Goal: Task Accomplishment & Management: Manage account settings

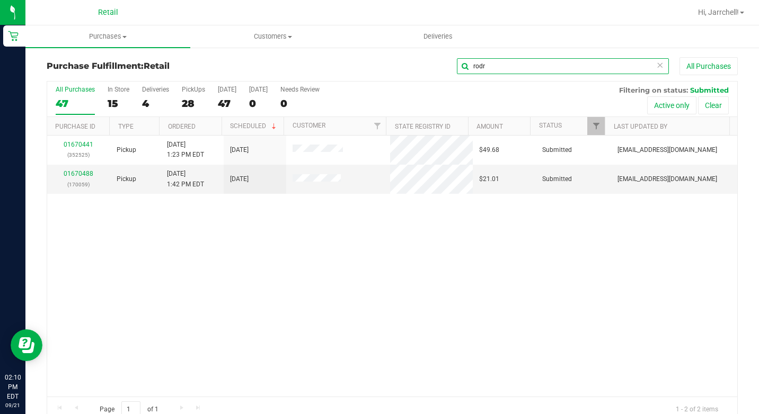
drag, startPoint x: 505, startPoint y: 61, endPoint x: 564, endPoint y: 59, distance: 58.9
click at [506, 61] on input "rodr" at bounding box center [563, 66] width 212 height 16
click at [655, 68] on input "rodr" at bounding box center [563, 66] width 212 height 16
click at [656, 68] on icon at bounding box center [659, 64] width 7 height 13
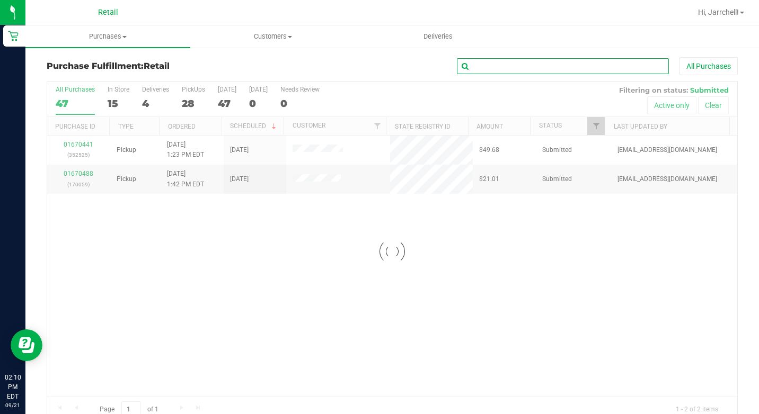
click at [651, 68] on input "text" at bounding box center [563, 66] width 212 height 16
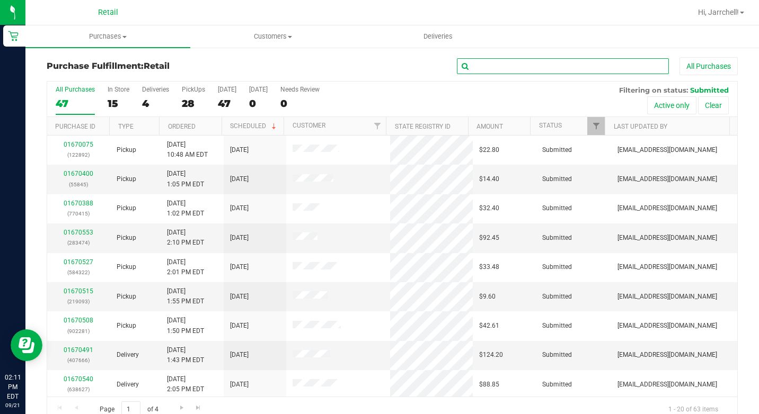
click at [574, 67] on input "text" at bounding box center [563, 66] width 212 height 16
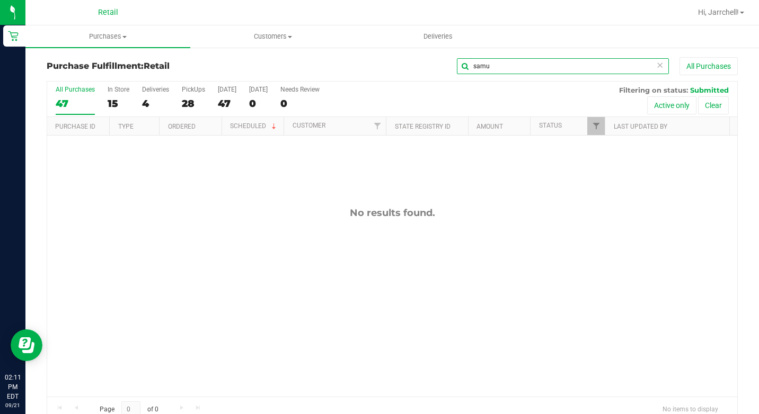
click at [563, 72] on input "samu" at bounding box center [563, 66] width 212 height 16
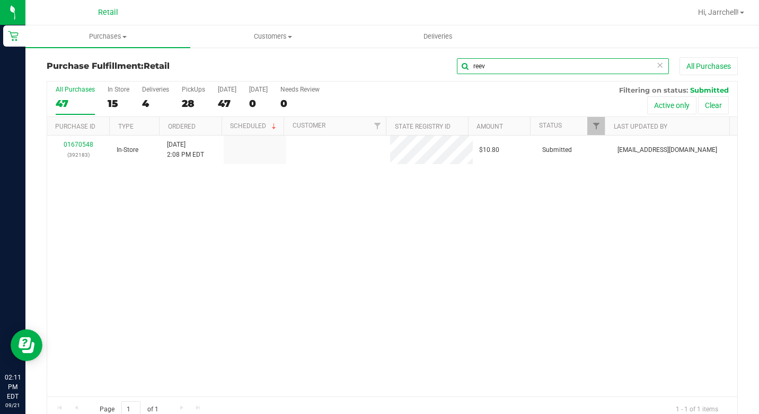
type input "reev"
click at [196, 243] on div "01670548 (392183) In-Store [DATE] 2:08 PM EDT $10.80 Submitted [EMAIL_ADDRESS][…" at bounding box center [392, 266] width 690 height 261
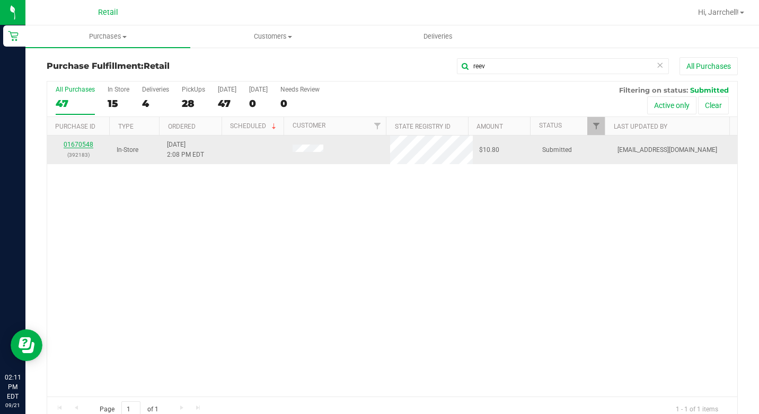
click at [86, 145] on link "01670548" at bounding box center [79, 144] width 30 height 7
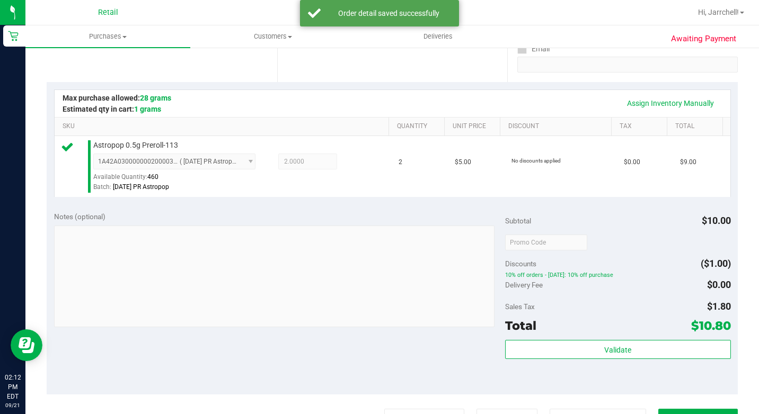
scroll to position [318, 0]
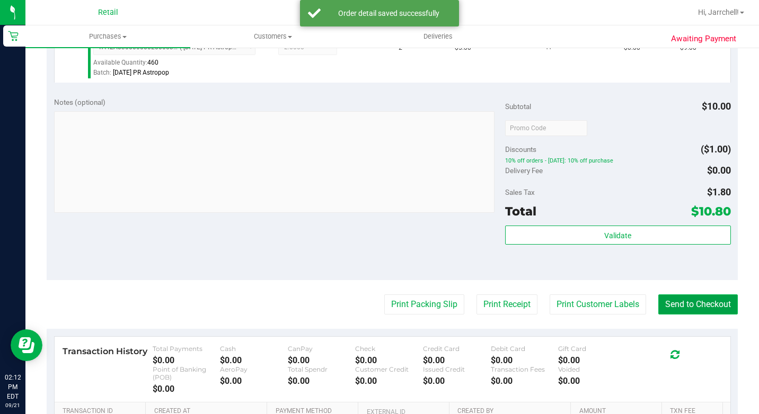
click at [700, 315] on button "Send to Checkout" at bounding box center [697, 305] width 79 height 20
click at [308, 234] on div "Notes (optional) Subtotal $10.00 Discounts ($1.00) 10% off orders - [DATE]: 10%…" at bounding box center [392, 185] width 691 height 191
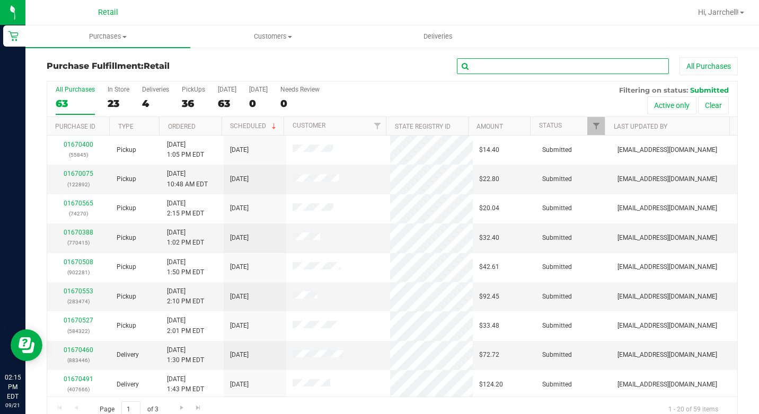
click at [493, 61] on input "text" at bounding box center [563, 66] width 212 height 16
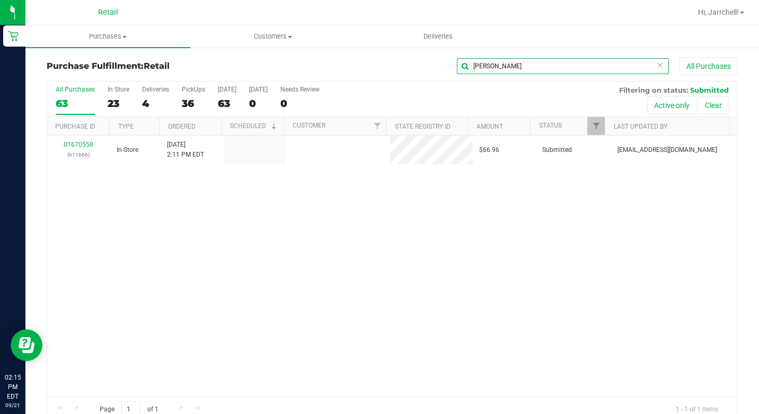
type input "[PERSON_NAME]"
click at [358, 243] on div "01670558 (911666) In-Store [DATE] 2:11 PM EDT $66.96 Submitted [EMAIL_ADDRESS][…" at bounding box center [392, 266] width 690 height 261
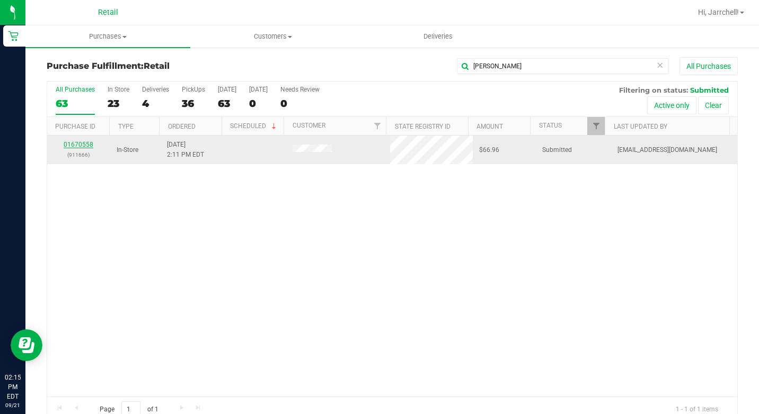
click at [85, 145] on link "01670558" at bounding box center [79, 144] width 30 height 7
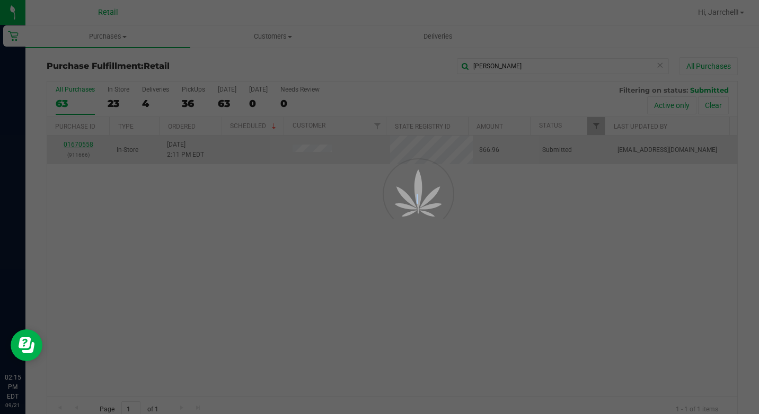
click at [85, 145] on div at bounding box center [379, 207] width 759 height 414
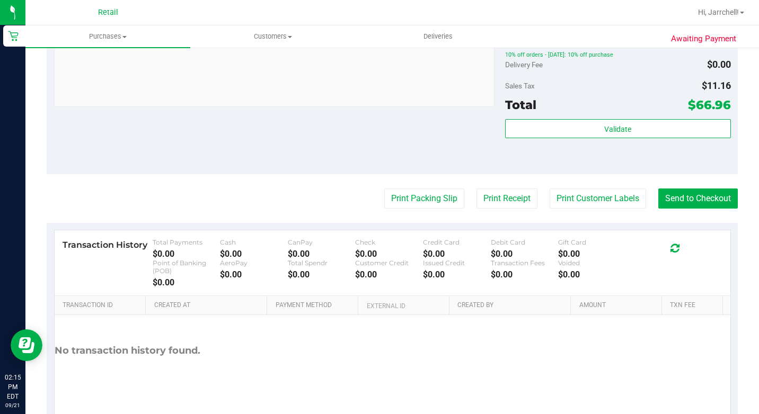
scroll to position [548, 0]
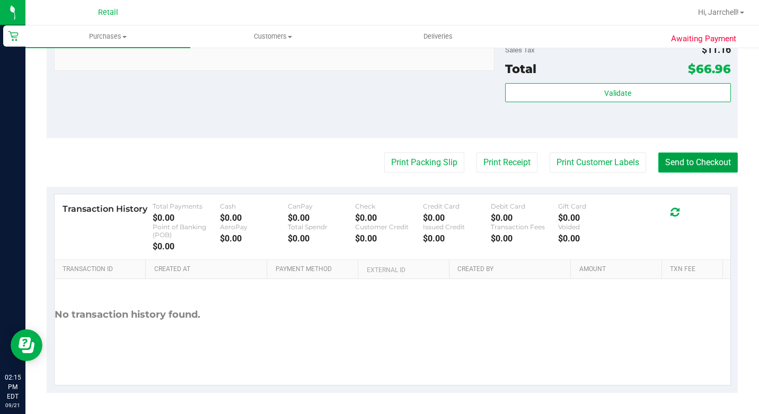
click at [665, 153] on button "Send to Checkout" at bounding box center [697, 163] width 79 height 20
click at [226, 34] on span "Customers" at bounding box center [273, 37] width 164 height 10
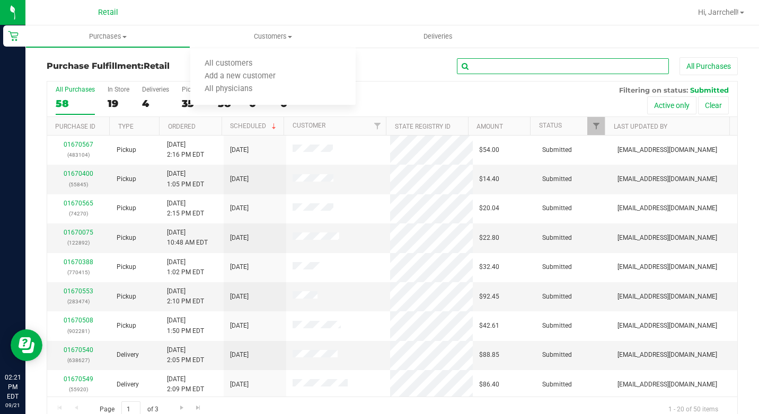
click at [589, 61] on input "text" at bounding box center [563, 66] width 212 height 16
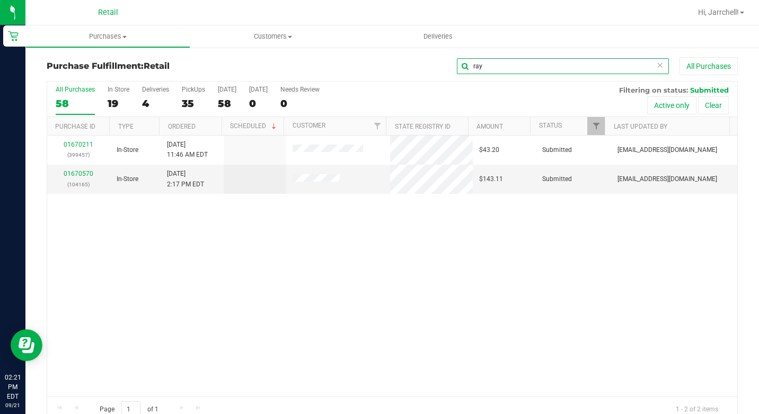
type input "ray"
click at [278, 233] on div "01670211 (399457) In-Store [DATE] 11:46 AM EDT $43.20 Submitted [EMAIL_ADDRESS]…" at bounding box center [392, 266] width 690 height 261
click at [75, 172] on link "01670570" at bounding box center [79, 173] width 30 height 7
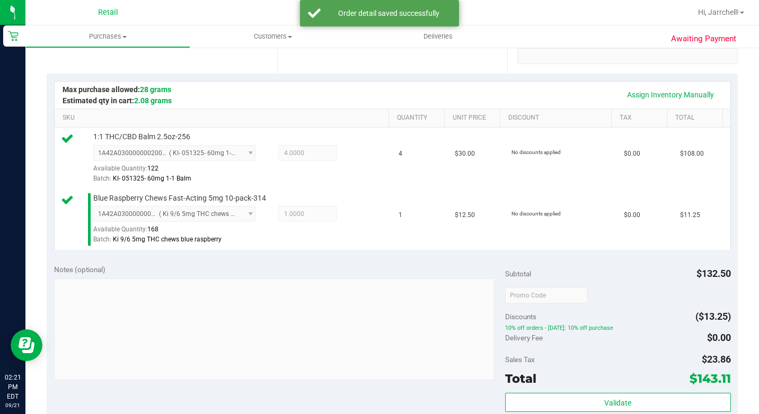
click at [316, 257] on div "Assign Inventory Manually SKU Quantity Unit Price Discount Tax Total 1:1 THC/CB…" at bounding box center [392, 165] width 691 height 183
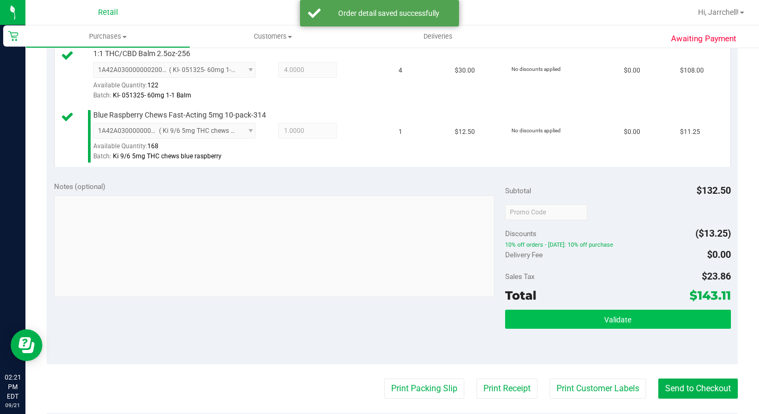
scroll to position [371, 0]
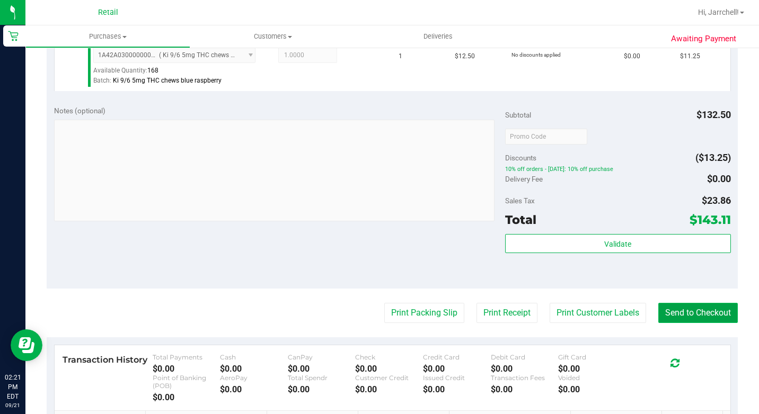
click at [711, 323] on button "Send to Checkout" at bounding box center [697, 313] width 79 height 20
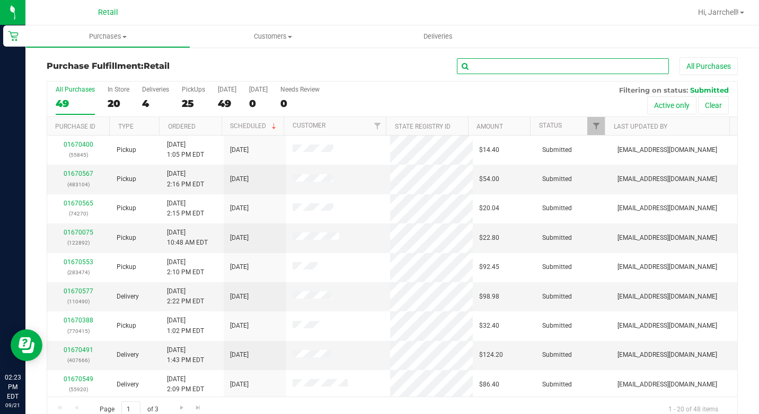
click at [623, 72] on input "text" at bounding box center [563, 66] width 212 height 16
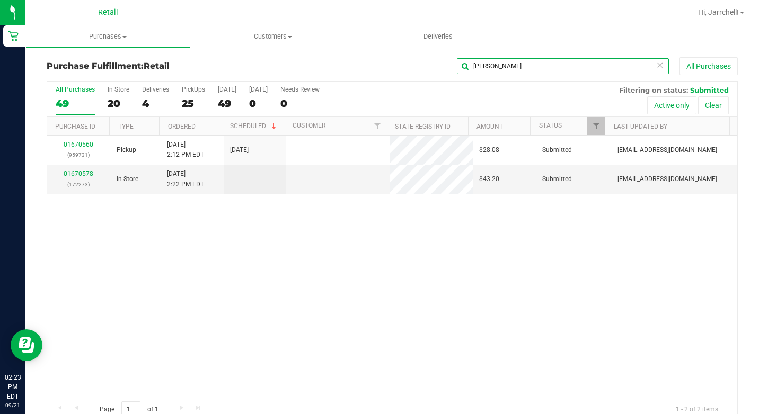
type input "[PERSON_NAME]"
click at [447, 212] on div "01670560 (959731) Pickup [DATE] 2:12 PM EDT 9/21/2025 $28.08 Submitted [EMAIL_A…" at bounding box center [392, 266] width 690 height 261
click at [75, 173] on link "01670578" at bounding box center [79, 173] width 30 height 7
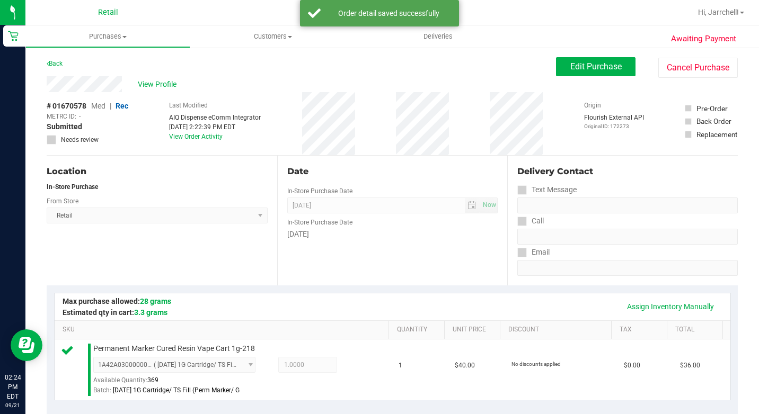
scroll to position [265, 0]
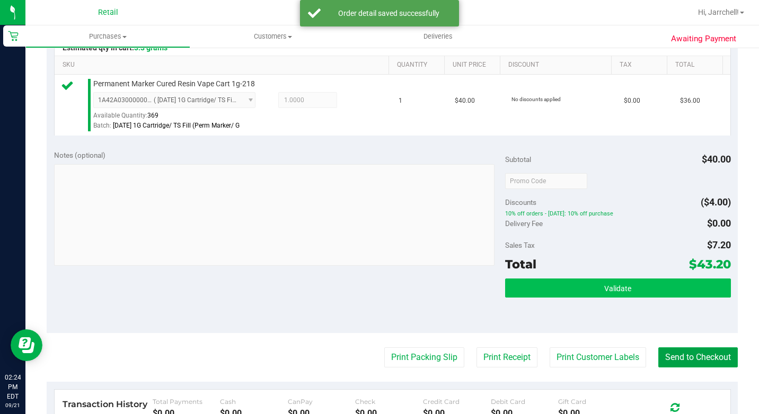
drag, startPoint x: 713, startPoint y: 372, endPoint x: 563, endPoint y: 307, distance: 163.2
click at [712, 368] on button "Send to Checkout" at bounding box center [697, 357] width 79 height 20
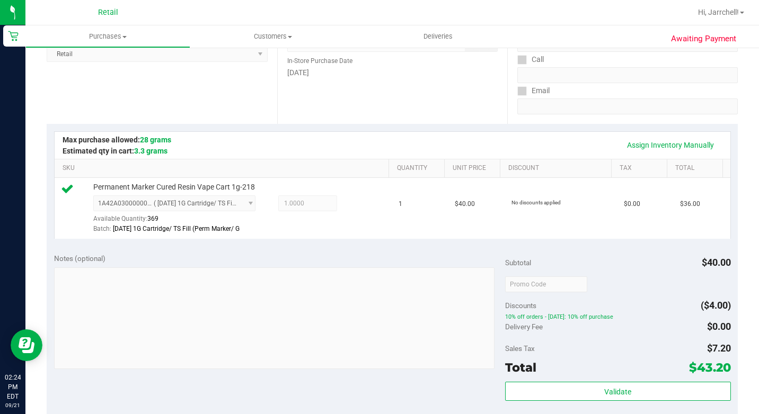
scroll to position [106, 0]
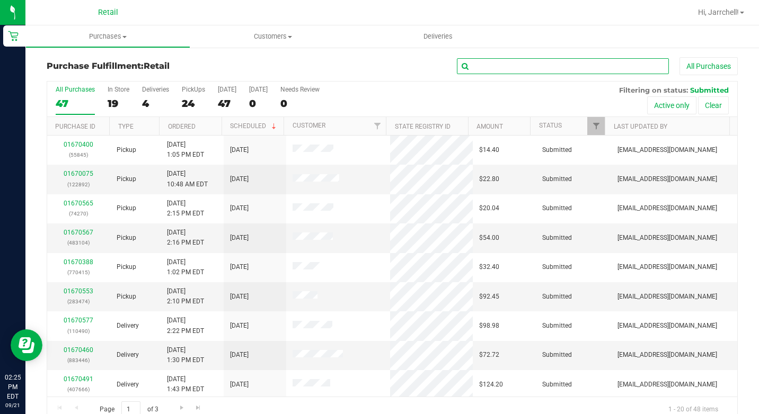
click at [591, 61] on input "text" at bounding box center [563, 66] width 212 height 16
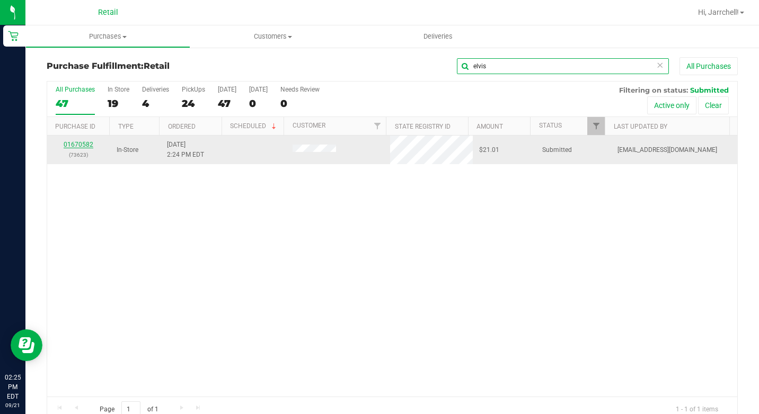
type input "elvis"
click at [66, 142] on link "01670582" at bounding box center [79, 144] width 30 height 7
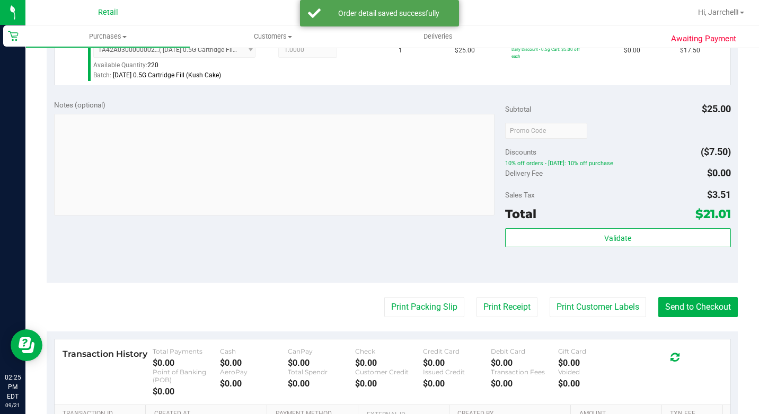
scroll to position [318, 0]
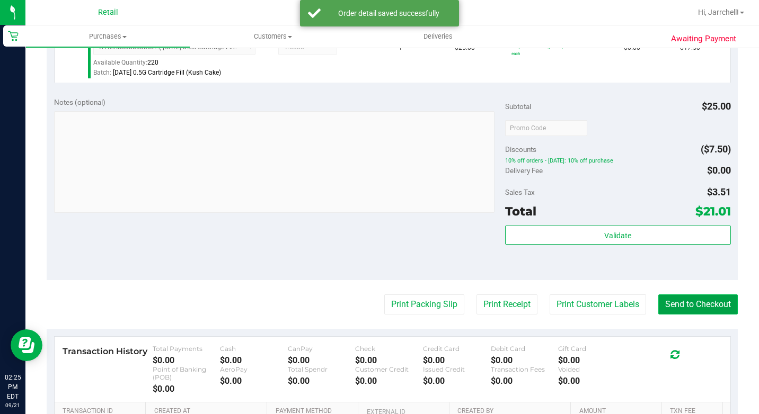
click at [722, 315] on button "Send to Checkout" at bounding box center [697, 305] width 79 height 20
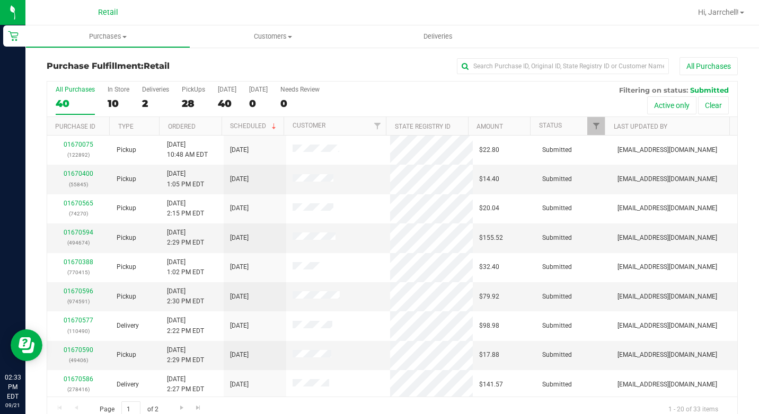
click at [600, 75] on div "All Purchases" at bounding box center [507, 66] width 460 height 18
click at [566, 72] on input "text" at bounding box center [563, 66] width 212 height 16
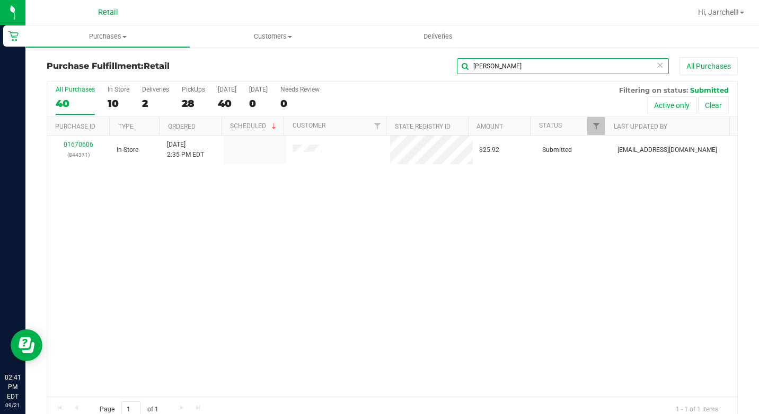
type input "[PERSON_NAME]"
click at [411, 220] on div "01670606 (844371) In-Store [DATE] 2:35 PM EDT $25.92 Submitted [EMAIL_ADDRESS][…" at bounding box center [392, 266] width 690 height 261
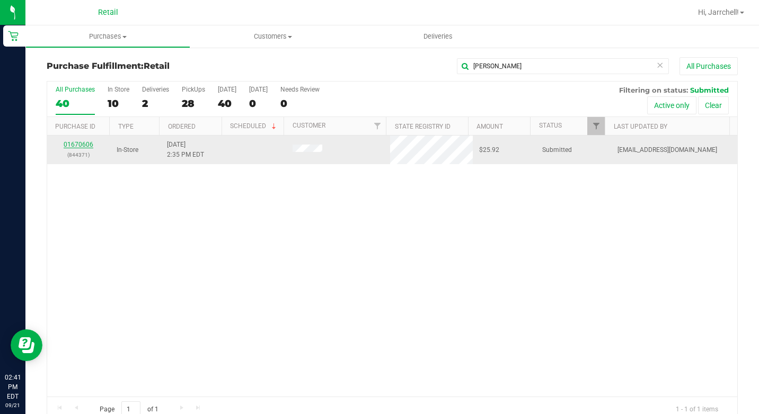
click at [90, 145] on link "01670606" at bounding box center [79, 144] width 30 height 7
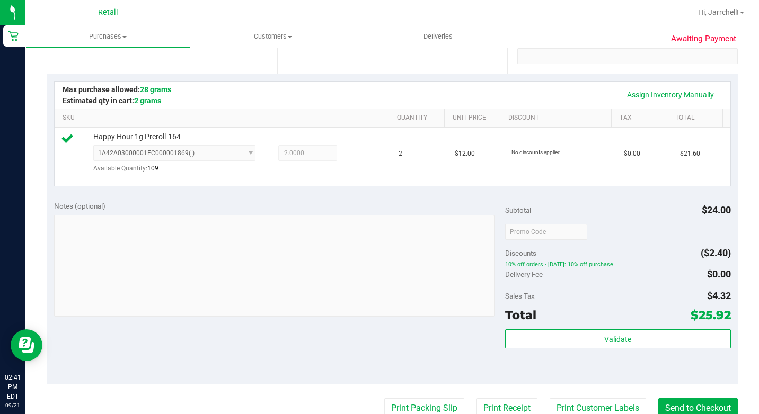
drag, startPoint x: 313, startPoint y: 220, endPoint x: 355, endPoint y: 235, distance: 44.9
click at [313, 211] on div "Notes (optional)" at bounding box center [279, 206] width 451 height 11
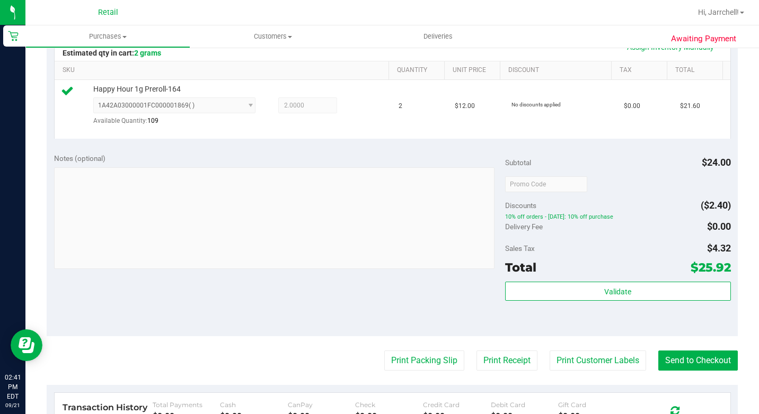
scroll to position [318, 0]
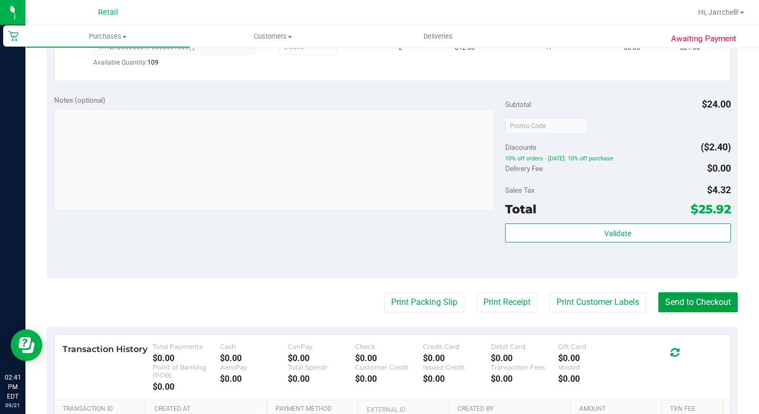
click at [698, 313] on button "Send to Checkout" at bounding box center [697, 302] width 79 height 20
drag, startPoint x: 274, startPoint y: 227, endPoint x: 269, endPoint y: 9, distance: 218.3
click at [274, 213] on div at bounding box center [274, 161] width 440 height 104
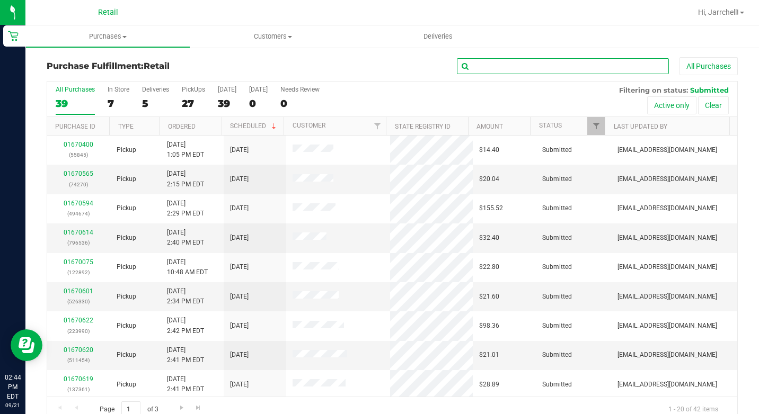
click at [630, 64] on input "text" at bounding box center [563, 66] width 212 height 16
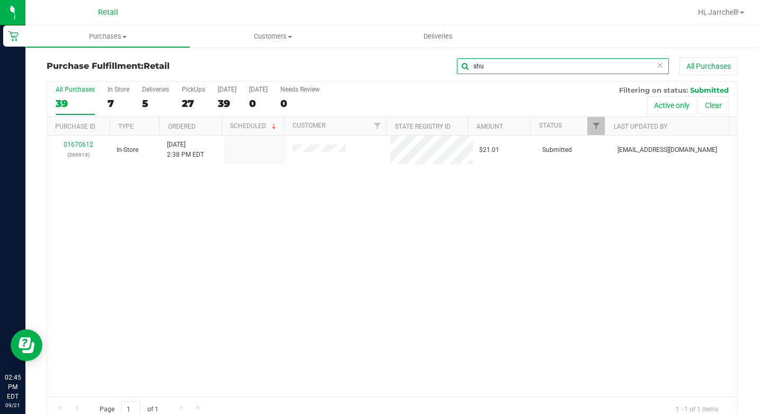
type input "shu"
drag, startPoint x: 389, startPoint y: 209, endPoint x: 118, endPoint y: 102, distance: 292.2
click at [389, 210] on div "01670612 (366919) In-Store [DATE] 2:38 PM EDT $21.01 Submitted [EMAIL_ADDRESS][…" at bounding box center [392, 266] width 690 height 261
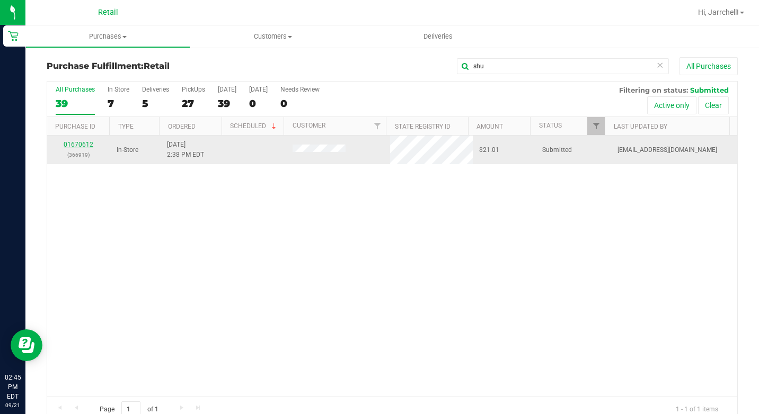
click at [74, 145] on link "01670612" at bounding box center [79, 144] width 30 height 7
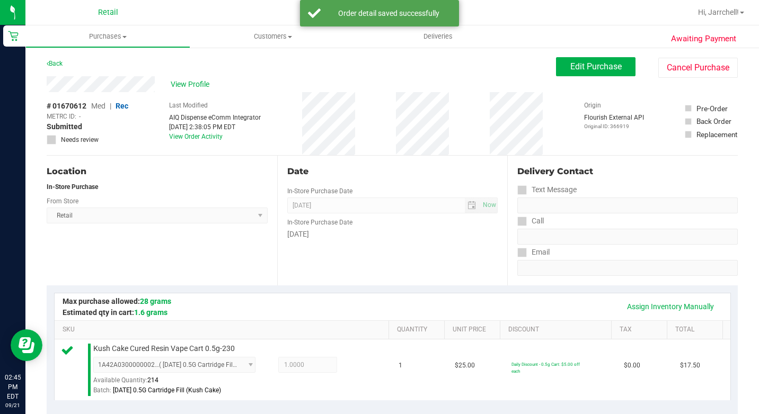
scroll to position [318, 0]
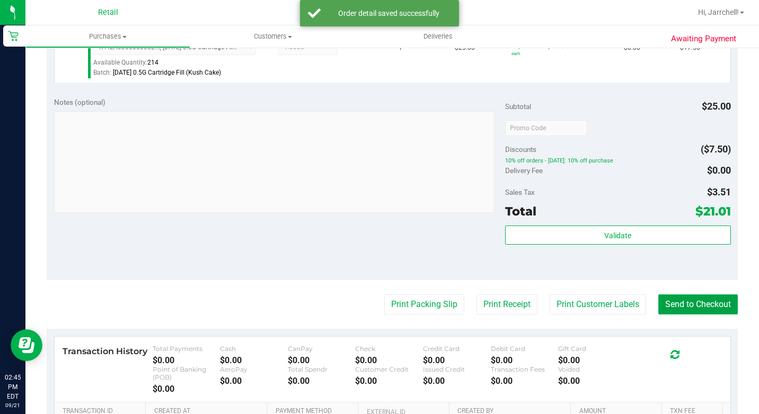
click at [686, 311] on button "Send to Checkout" at bounding box center [697, 305] width 79 height 20
click at [268, 231] on div "Notes (optional) Subtotal $25.00 Discounts ($7.50) 10% off orders - [DATE]: 10%…" at bounding box center [392, 185] width 691 height 191
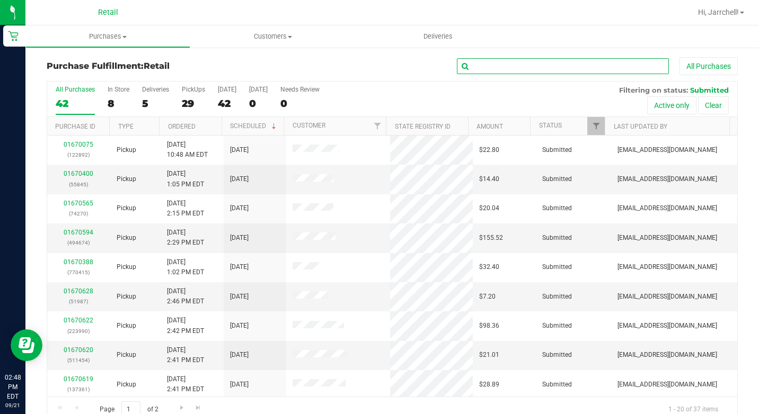
click at [585, 62] on input "text" at bounding box center [563, 66] width 212 height 16
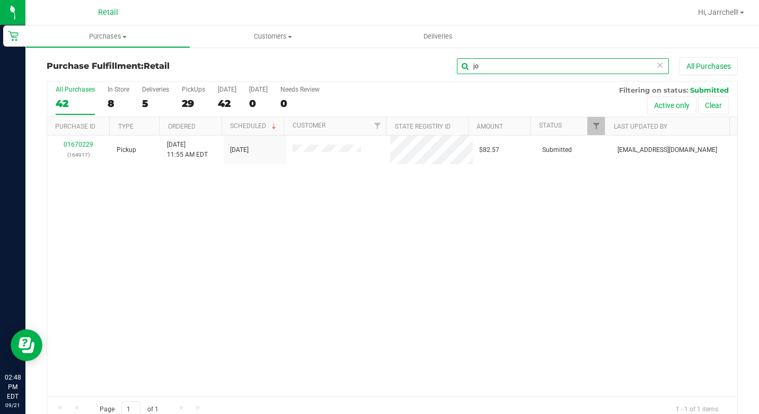
type input "j"
type input "jor"
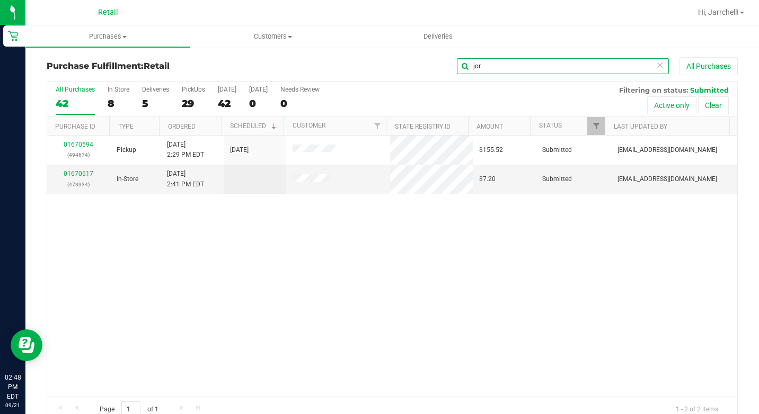
click at [553, 66] on input "jor" at bounding box center [563, 66] width 212 height 16
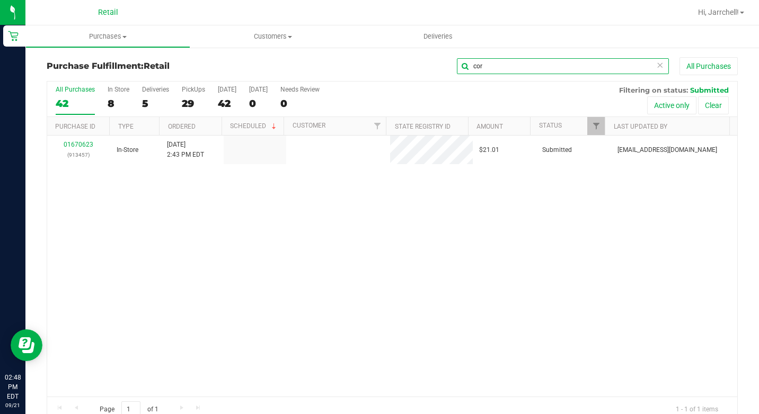
type input "cor"
click at [258, 256] on div "01670623 (913457) In-Store [DATE] 2:43 PM EDT $21.01 Submitted [EMAIL_ADDRESS][…" at bounding box center [392, 266] width 690 height 261
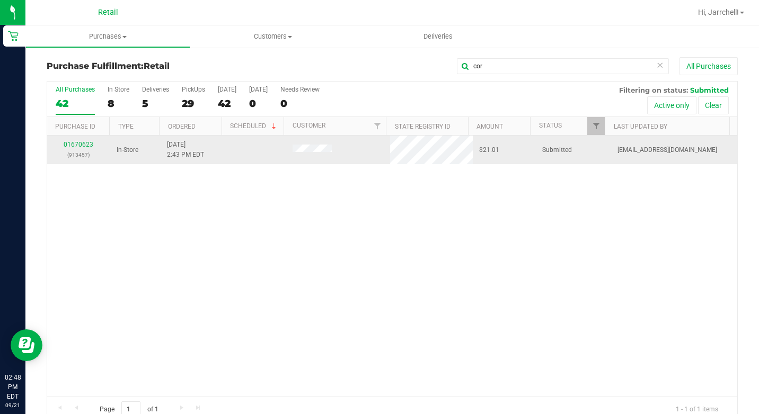
click at [77, 140] on div "01670623 (913457)" at bounding box center [79, 150] width 50 height 20
click at [78, 143] on link "01670623" at bounding box center [79, 144] width 30 height 7
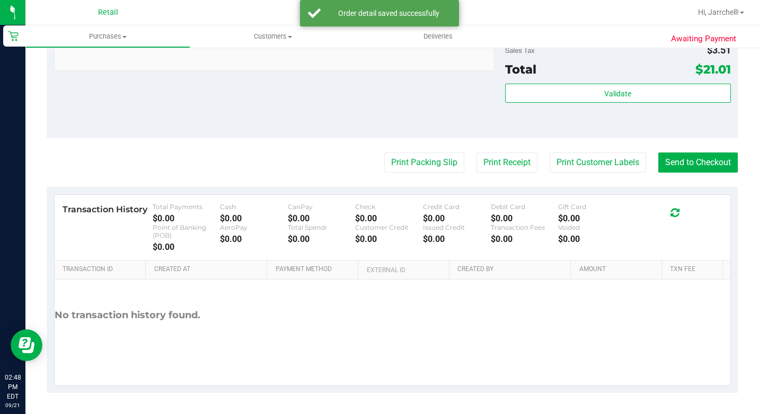
click at [266, 84] on div "Notes (optional) Subtotal $25.00 Discounts ($7.50) 10% off orders - [DATE]: 10%…" at bounding box center [392, 43] width 691 height 191
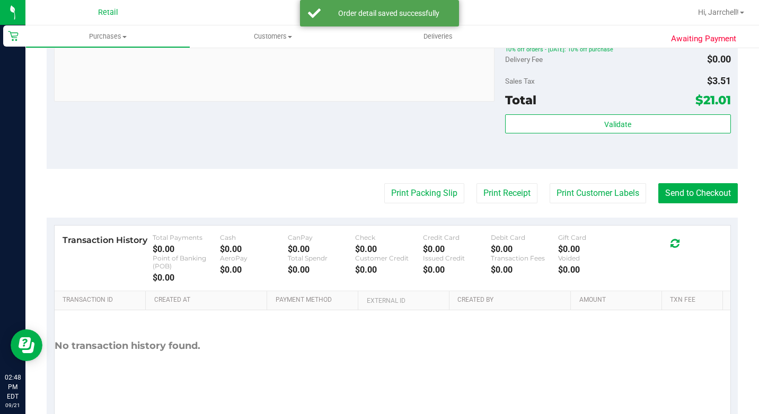
scroll to position [369, 0]
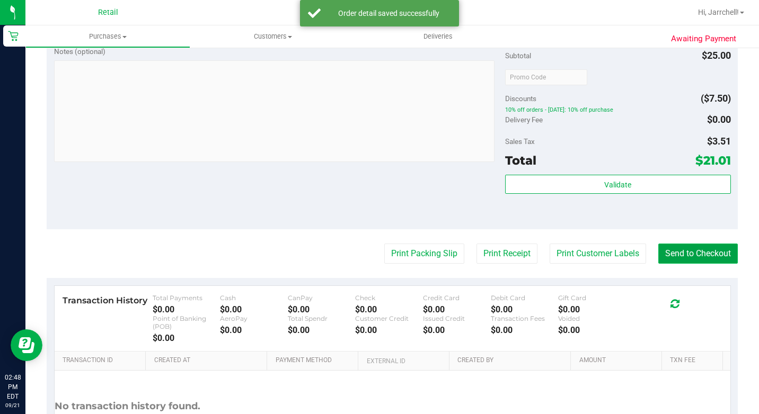
click at [700, 264] on button "Send to Checkout" at bounding box center [697, 254] width 79 height 20
click at [287, 193] on div "Notes (optional) Subtotal $25.00 Discounts ($7.50) 10% off orders - [DATE]: 10%…" at bounding box center [392, 134] width 691 height 191
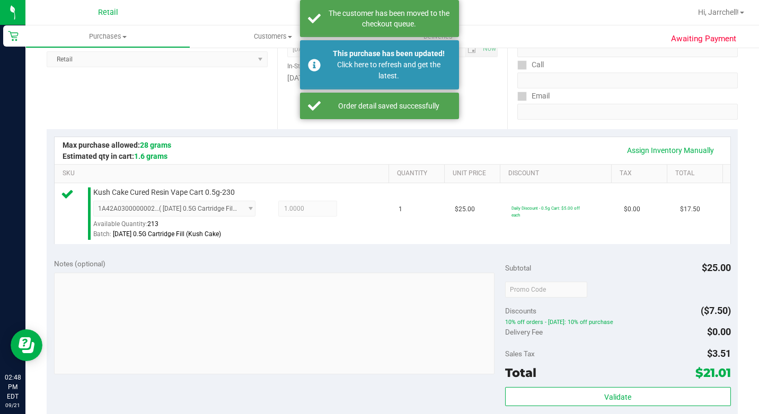
scroll to position [0, 0]
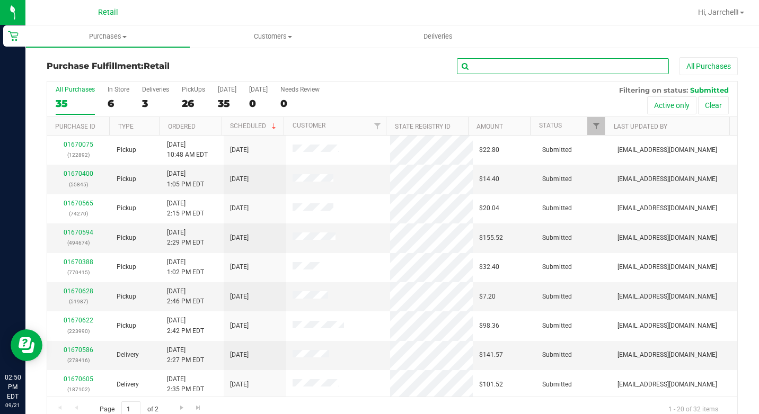
click at [520, 63] on input "text" at bounding box center [563, 66] width 212 height 16
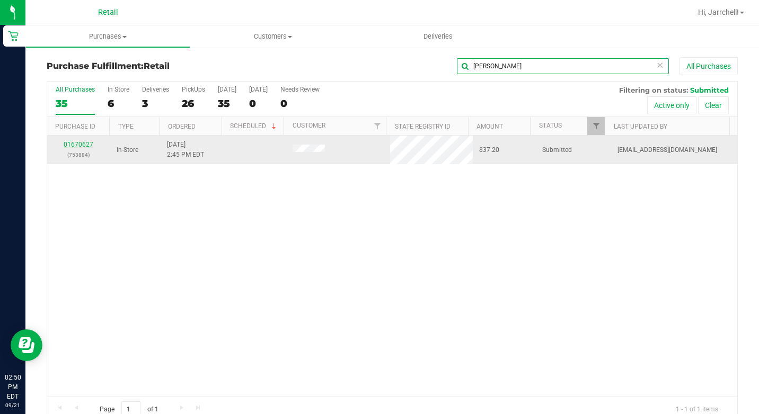
type input "[PERSON_NAME]"
click at [86, 144] on link "01670627" at bounding box center [79, 144] width 30 height 7
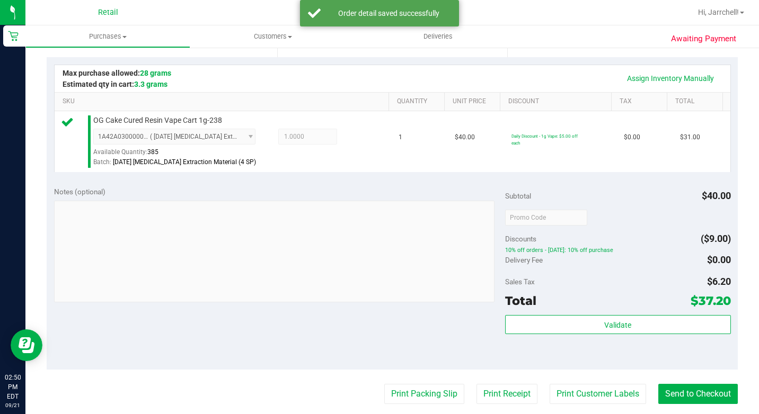
scroll to position [318, 0]
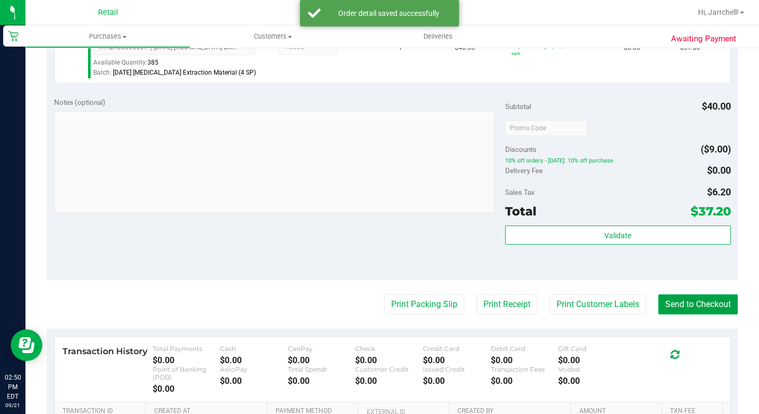
click at [700, 315] on button "Send to Checkout" at bounding box center [697, 305] width 79 height 20
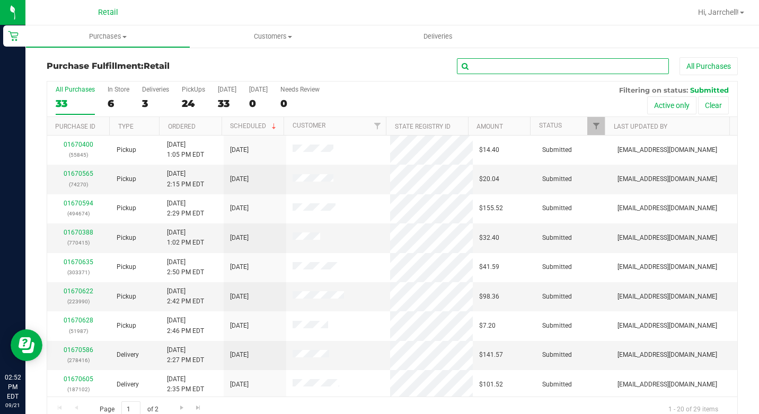
click at [647, 66] on input "text" at bounding box center [563, 66] width 212 height 16
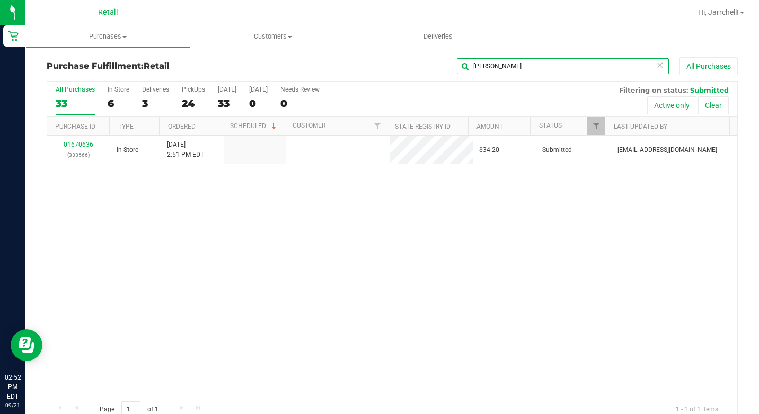
type input "[PERSON_NAME]"
click at [405, 225] on div "01670636 (333566) In-Store [DATE] 2:51 PM EDT $34.20 Submitted [EMAIL_ADDRESS][…" at bounding box center [392, 266] width 690 height 261
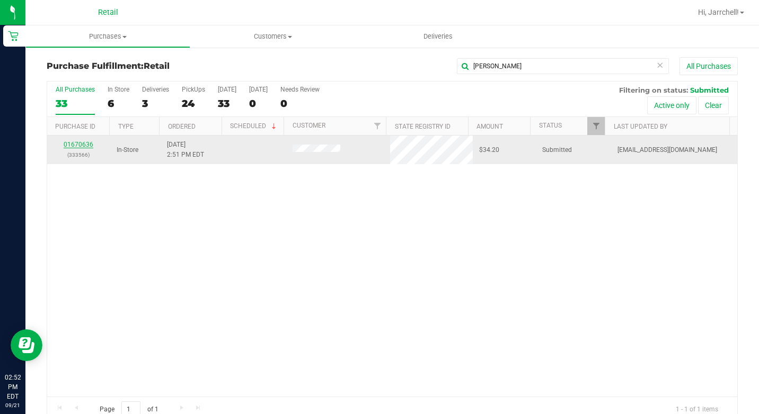
click at [81, 142] on link "01670636" at bounding box center [79, 144] width 30 height 7
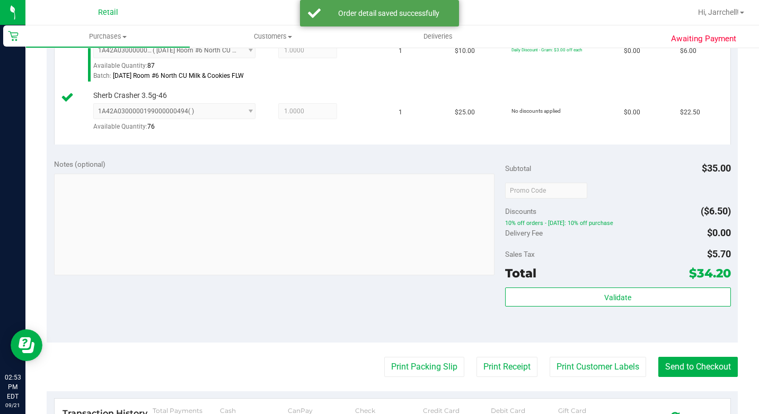
scroll to position [318, 0]
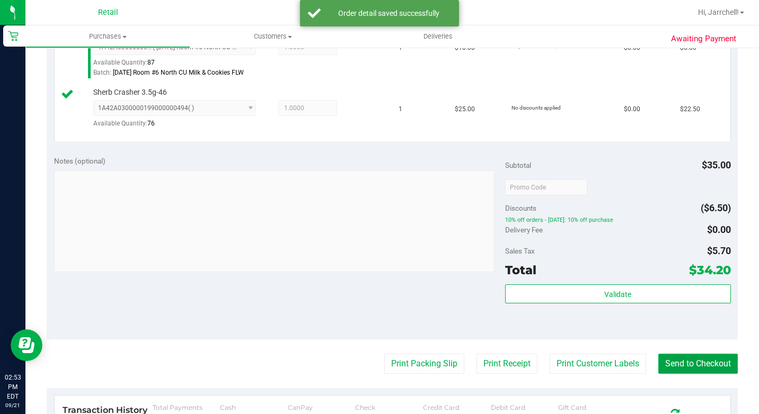
click at [691, 374] on button "Send to Checkout" at bounding box center [697, 364] width 79 height 20
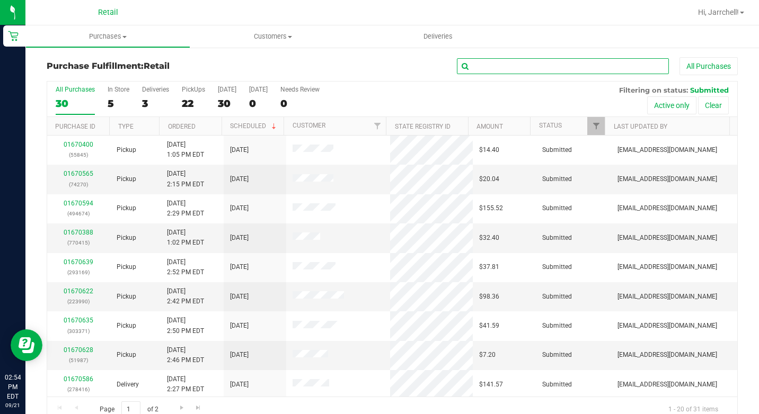
click at [511, 67] on input "text" at bounding box center [563, 66] width 212 height 16
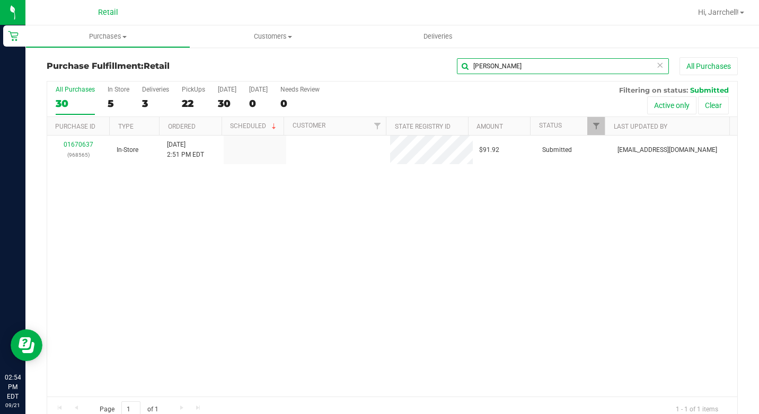
type input "[PERSON_NAME]"
click at [304, 229] on div "01670637 (968565) In-Store [DATE] 2:51 PM EDT $91.92 Submitted [EMAIL_ADDRESS][…" at bounding box center [392, 266] width 690 height 261
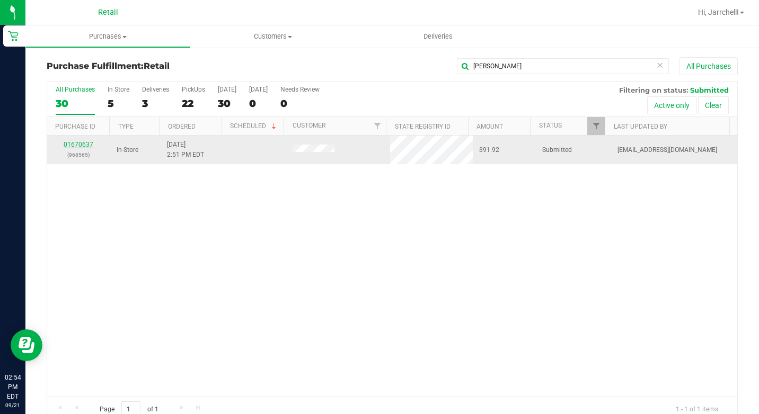
click at [82, 142] on link "01670637" at bounding box center [79, 144] width 30 height 7
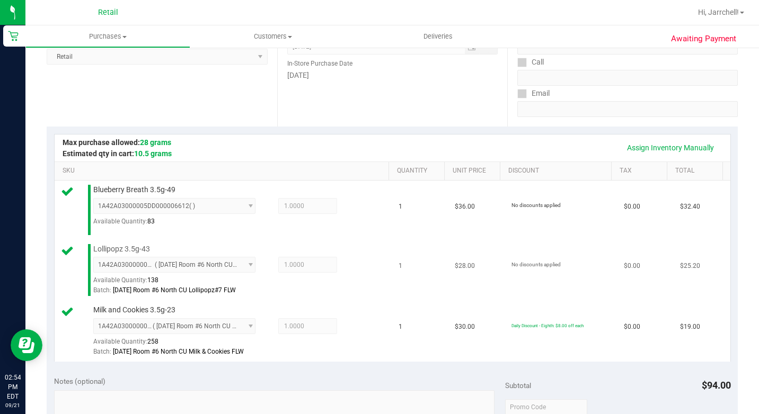
scroll to position [424, 0]
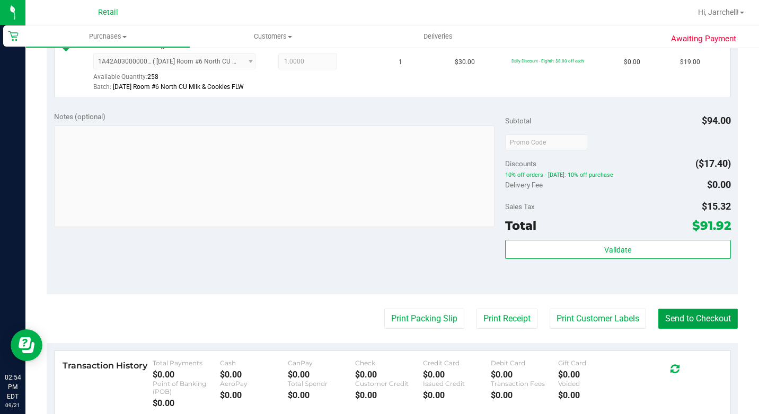
click at [724, 329] on button "Send to Checkout" at bounding box center [697, 319] width 79 height 20
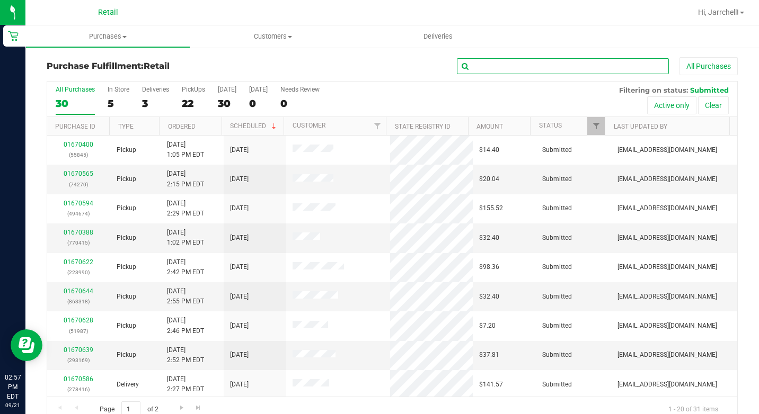
click at [546, 67] on input "text" at bounding box center [563, 66] width 212 height 16
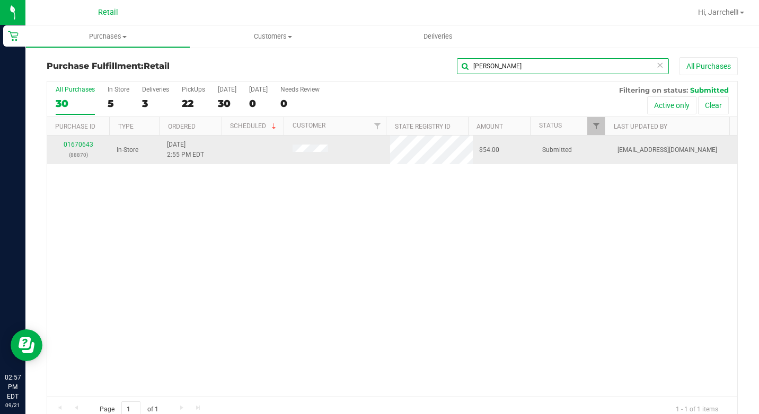
type input "[PERSON_NAME]"
click at [472, 143] on td "$54.00" at bounding box center [503, 150] width 63 height 29
click at [85, 144] on link "01670643" at bounding box center [79, 144] width 30 height 7
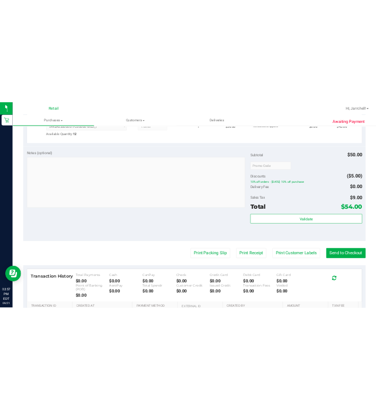
scroll to position [318, 0]
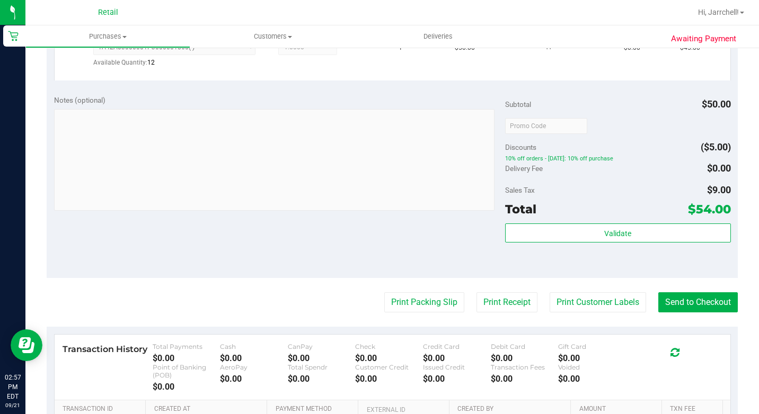
click at [457, 245] on div "Notes (optional) Subtotal $50.00 Discounts ($5.00) 10% off orders - [DATE]: 10%…" at bounding box center [392, 182] width 691 height 191
click at [667, 313] on button "Send to Checkout" at bounding box center [697, 302] width 79 height 20
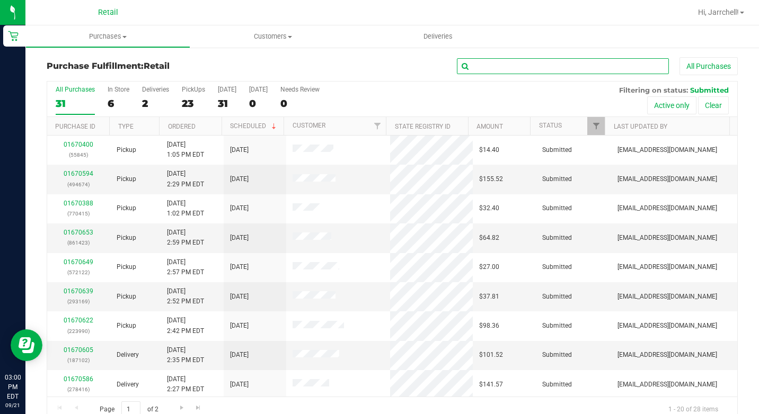
click at [614, 70] on input "text" at bounding box center [563, 66] width 212 height 16
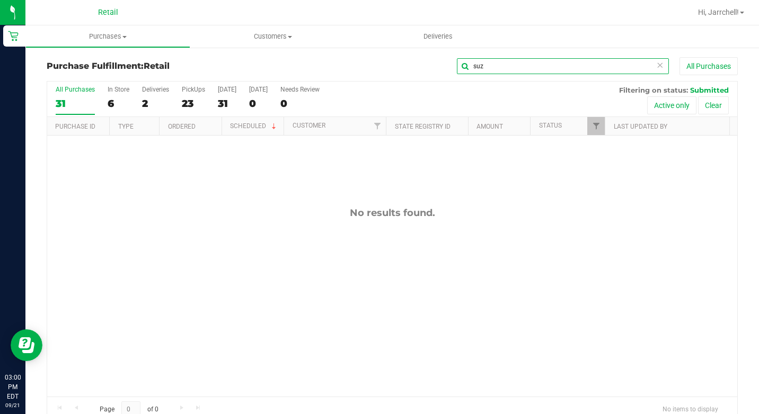
type input "suz"
click at [493, 66] on input "suz" at bounding box center [563, 66] width 212 height 16
click at [397, 161] on div "No results found." at bounding box center [392, 302] width 690 height 333
click at [585, 64] on input "[PERSON_NAME]" at bounding box center [563, 66] width 212 height 16
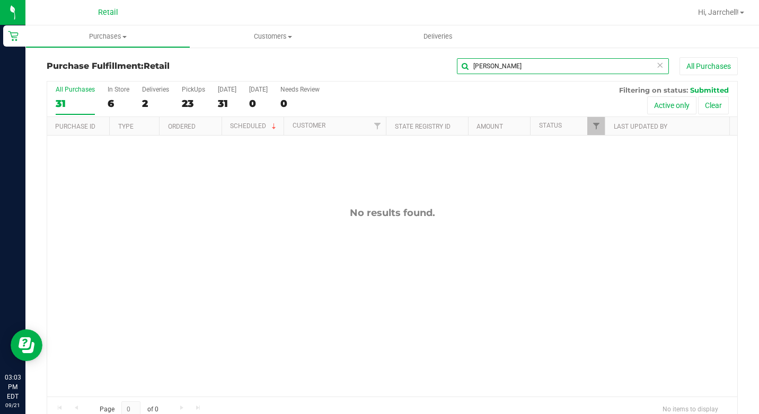
click at [585, 64] on input "[PERSON_NAME]" at bounding box center [563, 66] width 212 height 16
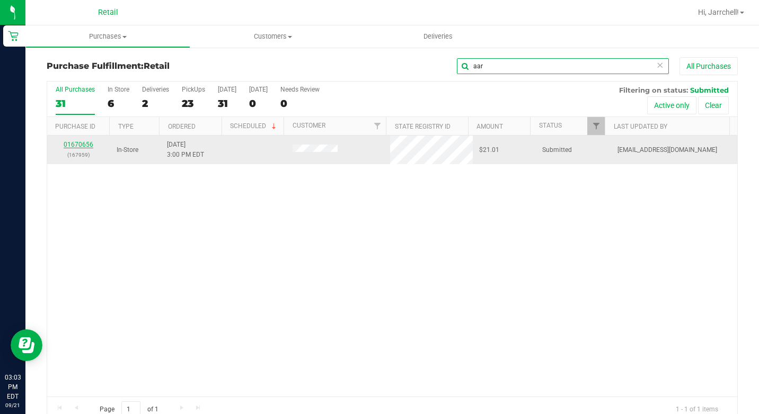
type input "aar"
click at [86, 147] on link "01670656" at bounding box center [79, 144] width 30 height 7
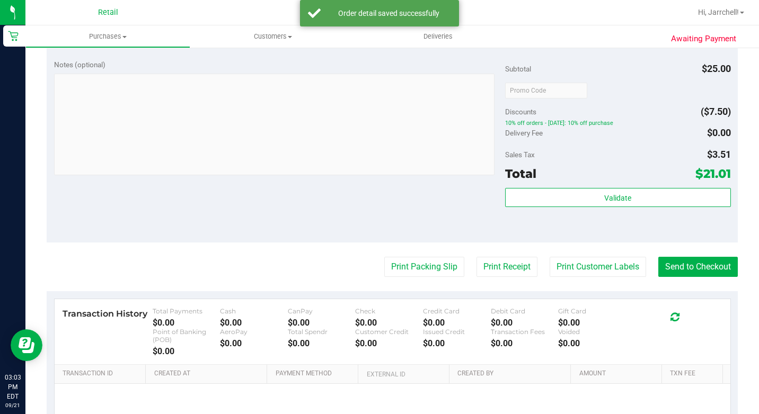
scroll to position [475, 0]
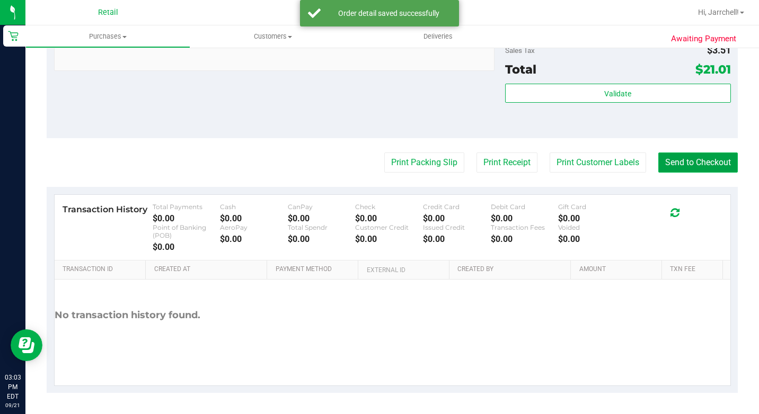
click at [691, 157] on button "Send to Checkout" at bounding box center [697, 163] width 79 height 20
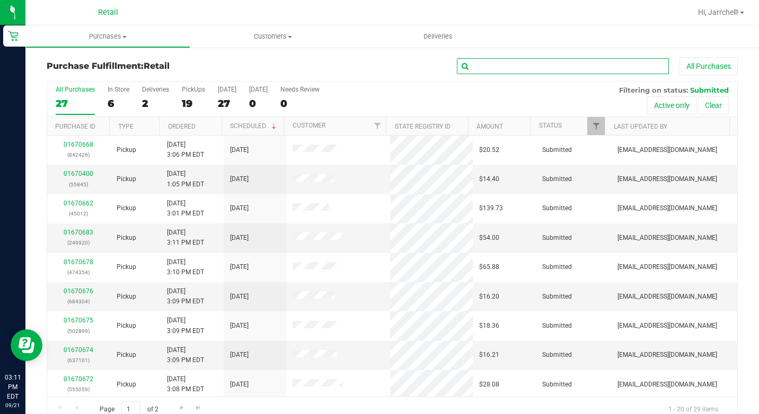
click at [596, 67] on input "text" at bounding box center [563, 66] width 212 height 16
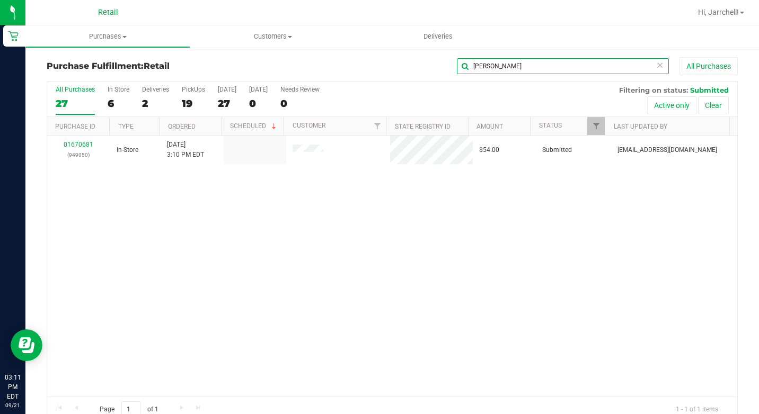
type input "[PERSON_NAME]"
drag, startPoint x: 307, startPoint y: 266, endPoint x: 226, endPoint y: 165, distance: 129.6
click at [307, 258] on div "01670681 (949050) In-Store [DATE] 3:10 PM EDT $54.00 Submitted [EMAIL_ADDRESS][…" at bounding box center [392, 266] width 690 height 261
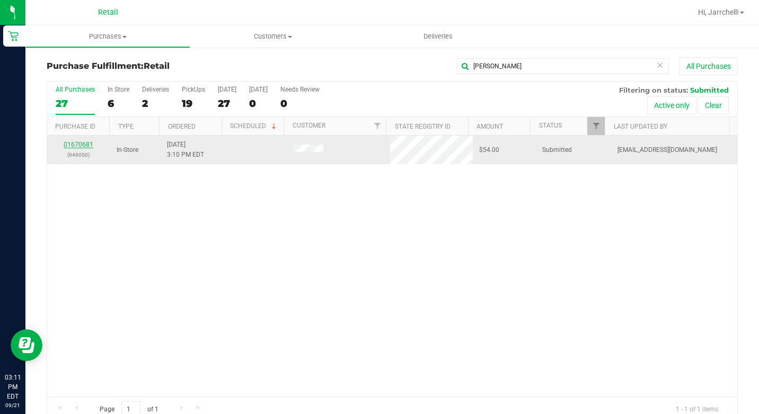
click at [72, 142] on link "01670681" at bounding box center [79, 144] width 30 height 7
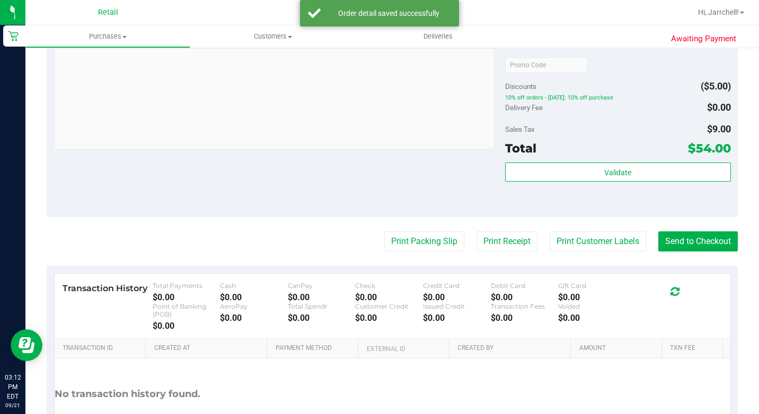
scroll to position [475, 0]
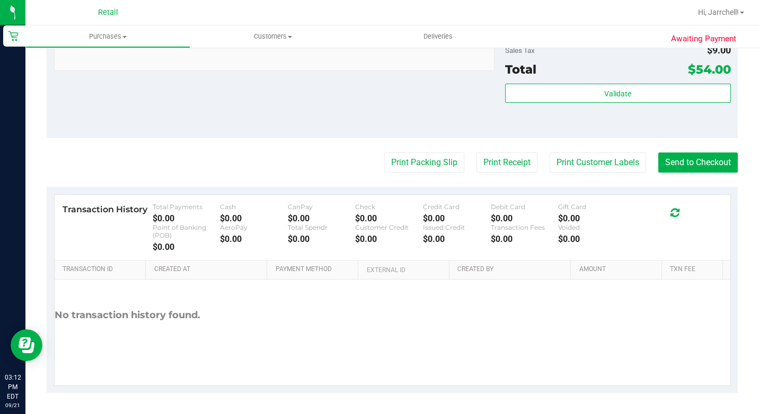
click at [690, 158] on button "Send to Checkout" at bounding box center [697, 163] width 79 height 20
drag, startPoint x: 206, startPoint y: 11, endPoint x: 201, endPoint y: 7, distance: 6.2
click at [206, 11] on div at bounding box center [440, 12] width 501 height 21
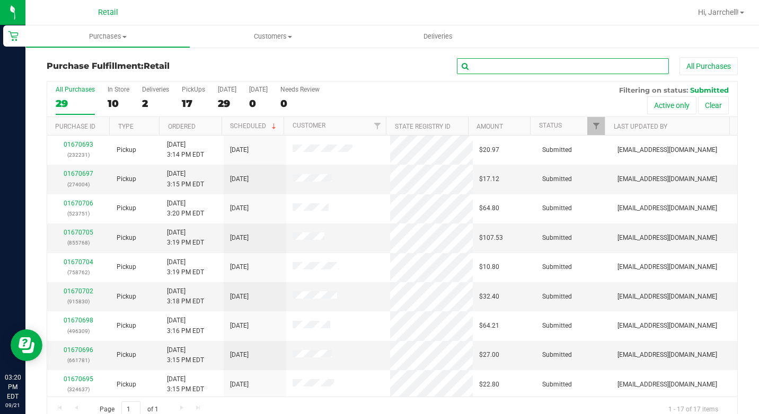
click at [477, 63] on input "text" at bounding box center [563, 66] width 212 height 16
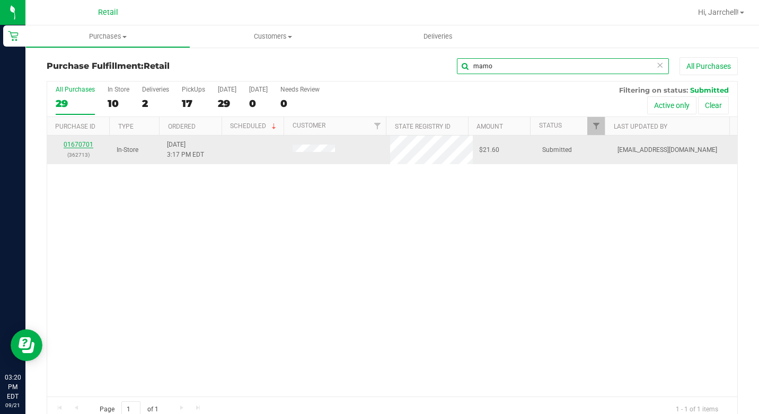
type input "mamo"
click at [70, 142] on link "01670701" at bounding box center [79, 144] width 30 height 7
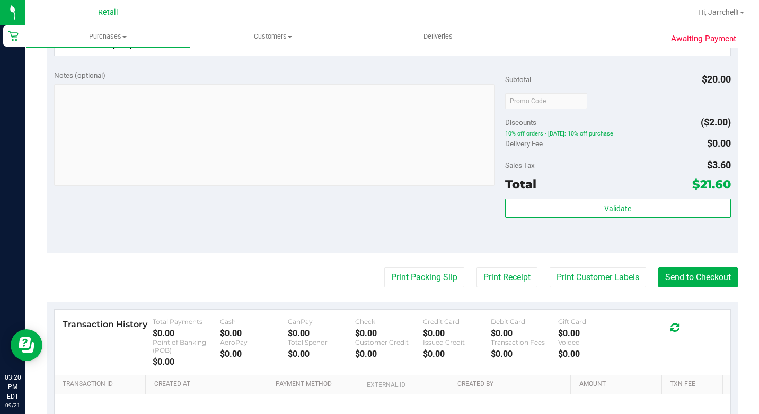
scroll to position [475, 0]
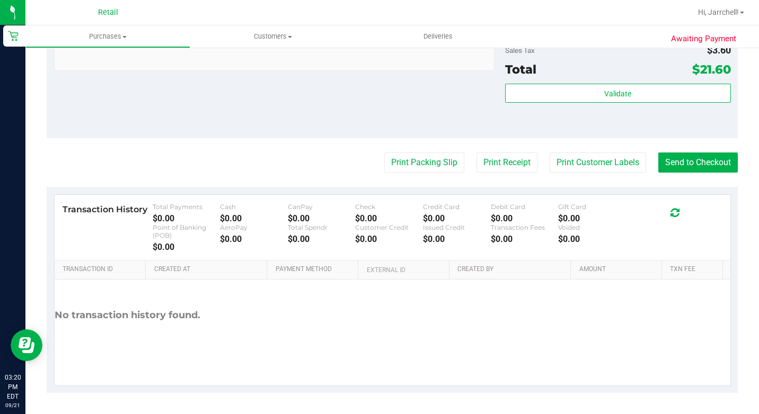
click at [708, 166] on button "Send to Checkout" at bounding box center [697, 163] width 79 height 20
click at [333, 99] on div "Notes (optional) Subtotal $20.00 Discounts ($2.00) 10% off orders - [DATE]: 10%…" at bounding box center [392, 43] width 691 height 191
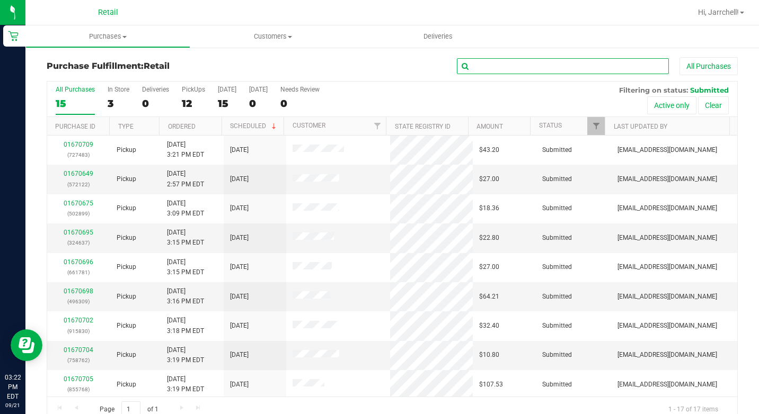
click at [619, 68] on input "text" at bounding box center [563, 66] width 212 height 16
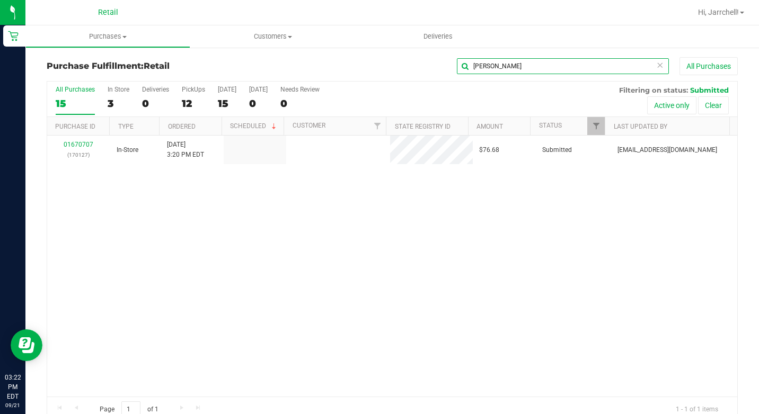
type input "[PERSON_NAME]"
click at [263, 244] on div "01670707 (170127) In-Store [DATE] 3:20 PM EDT $76.68 Submitted [EMAIL_ADDRESS][…" at bounding box center [392, 266] width 690 height 261
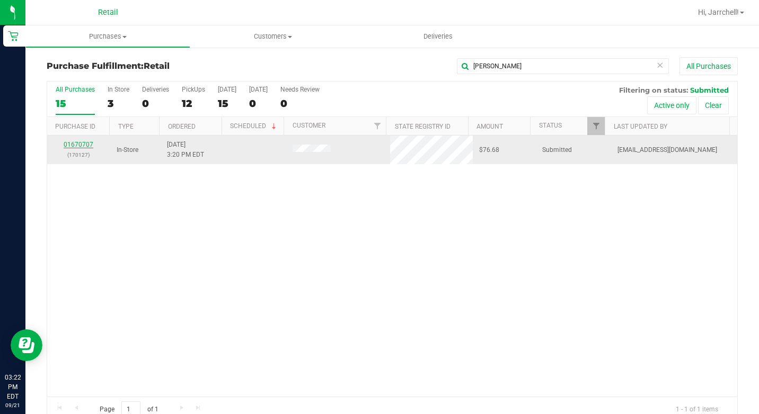
click at [85, 145] on link "01670707" at bounding box center [79, 144] width 30 height 7
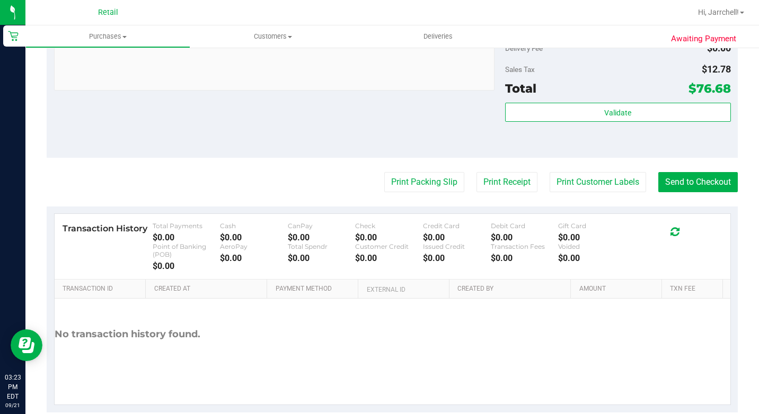
scroll to position [689, 0]
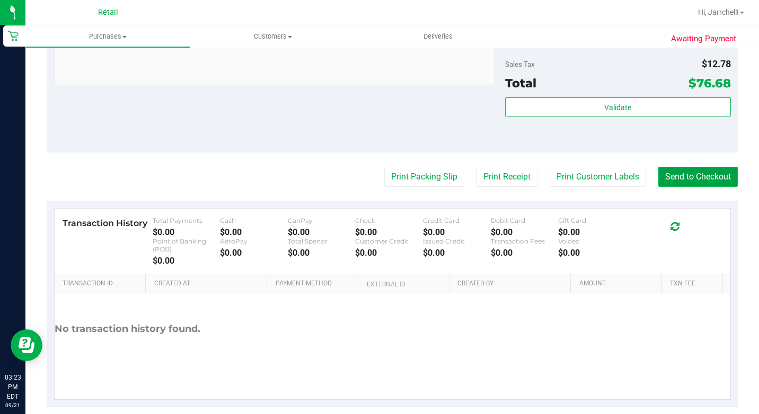
click at [689, 187] on button "Send to Checkout" at bounding box center [697, 177] width 79 height 20
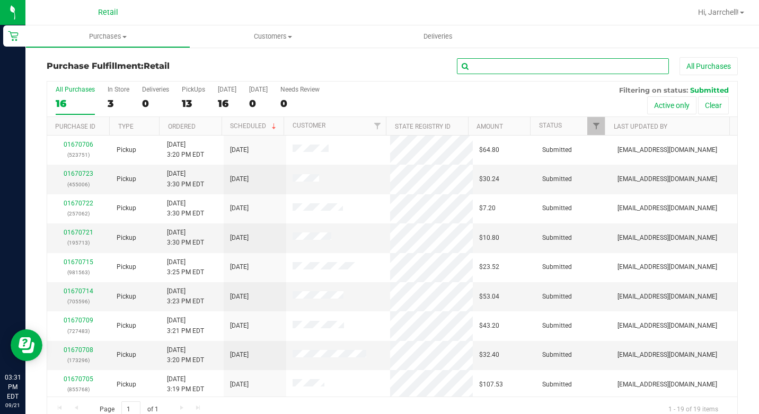
click at [613, 62] on input "text" at bounding box center [563, 66] width 212 height 16
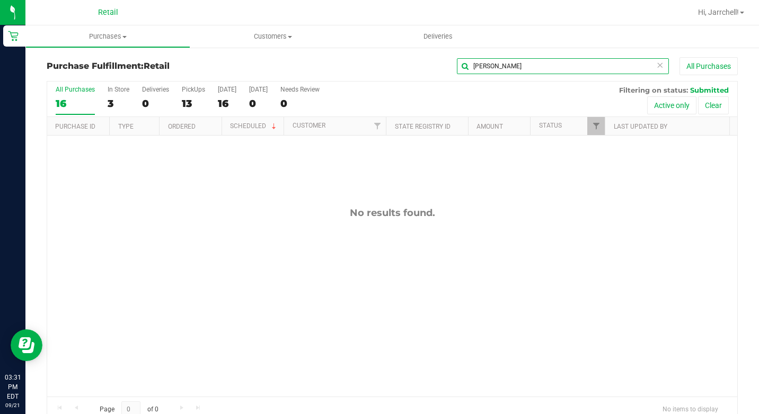
type input "[PERSON_NAME]"
click at [378, 213] on div "No results found." at bounding box center [392, 213] width 690 height 12
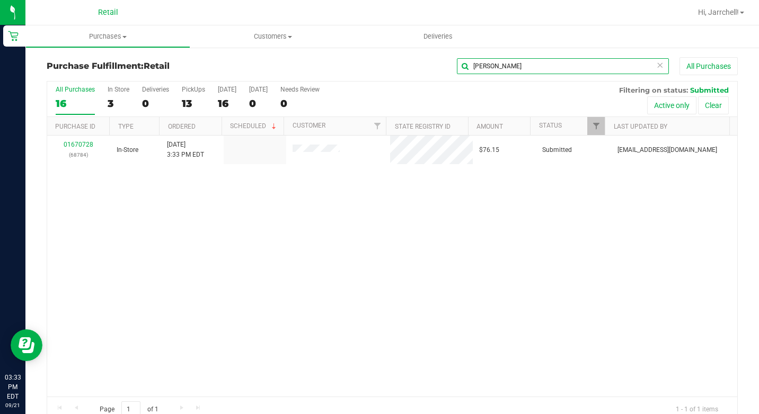
click at [534, 65] on input "[PERSON_NAME]" at bounding box center [563, 66] width 212 height 16
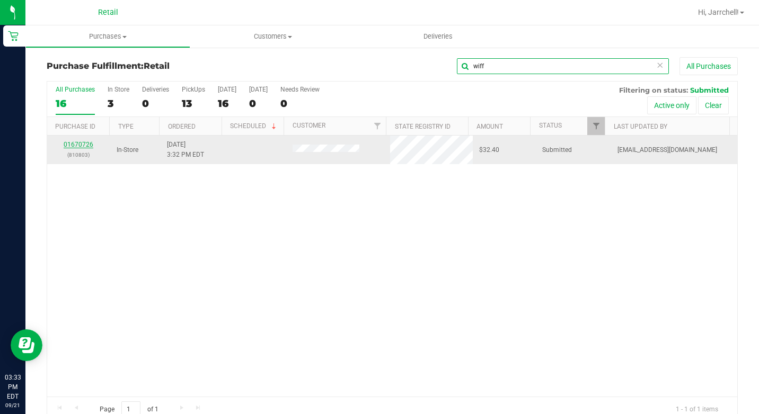
type input "wiff"
click at [88, 144] on link "01670726" at bounding box center [79, 144] width 30 height 7
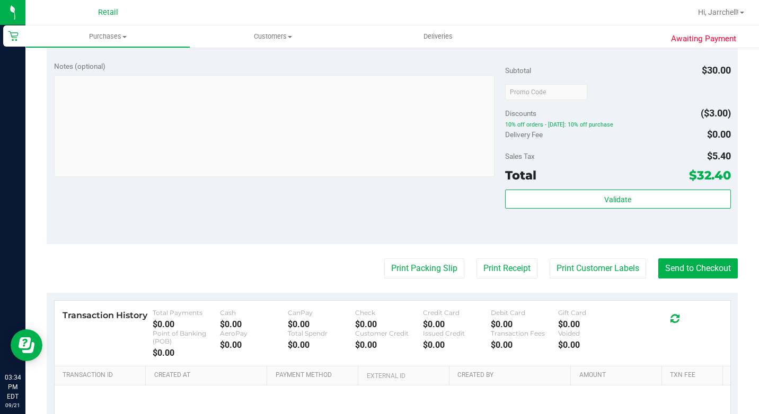
scroll to position [424, 0]
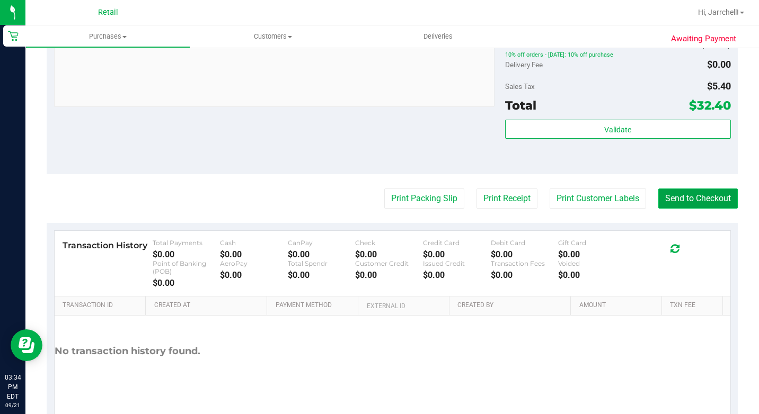
click at [693, 209] on button "Send to Checkout" at bounding box center [697, 199] width 79 height 20
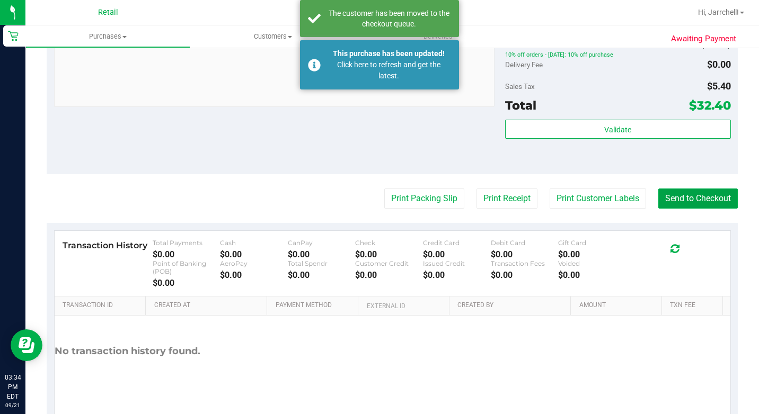
scroll to position [371, 0]
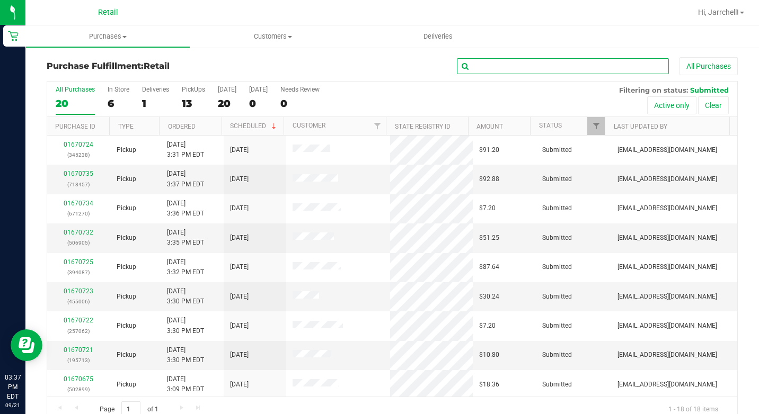
click at [578, 62] on input "text" at bounding box center [563, 66] width 212 height 16
type input "s"
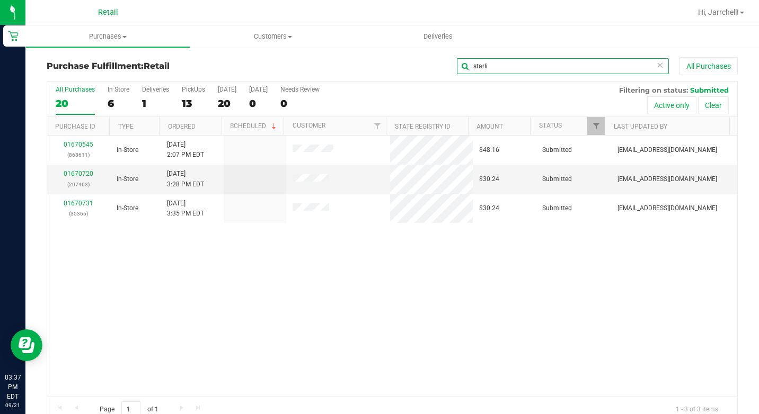
type input "starli"
click at [253, 256] on div "01670545 (868611) In-Store [DATE] 2:07 PM EDT $48.16 Submitted [EMAIL_ADDRESS][…" at bounding box center [392, 266] width 690 height 261
click at [79, 171] on link "01670720" at bounding box center [79, 173] width 30 height 7
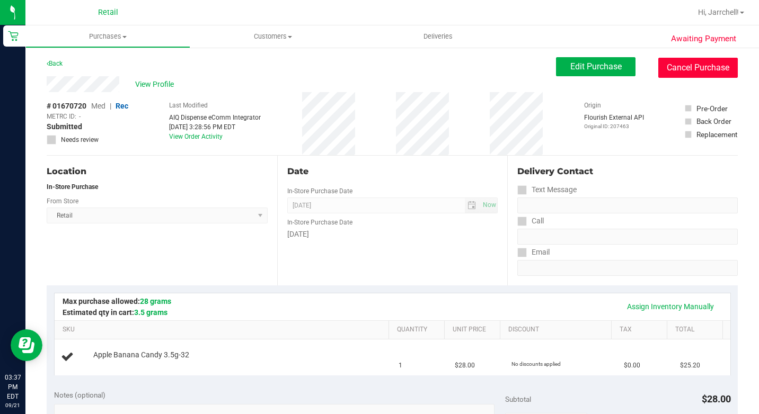
click at [700, 67] on button "Cancel Purchase" at bounding box center [697, 68] width 79 height 20
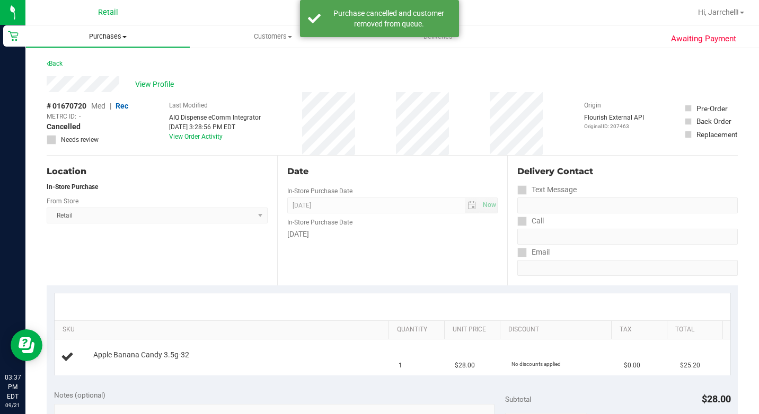
click at [122, 33] on span "Purchases" at bounding box center [108, 37] width 164 height 10
click at [93, 63] on span "Summary of purchases" at bounding box center [79, 63] width 109 height 9
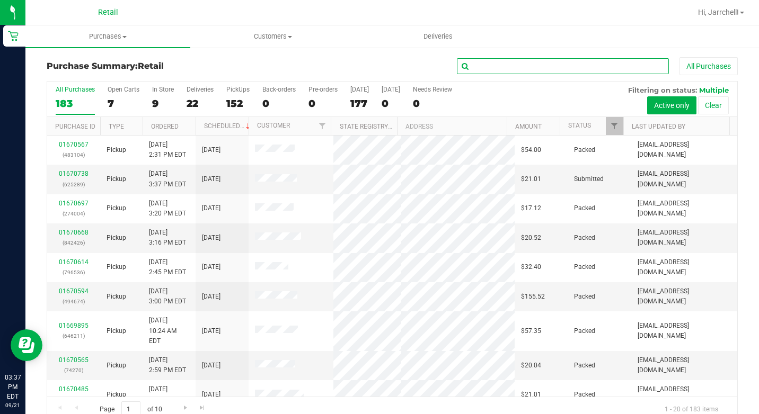
click at [521, 65] on input "text" at bounding box center [563, 66] width 212 height 16
type input "star"
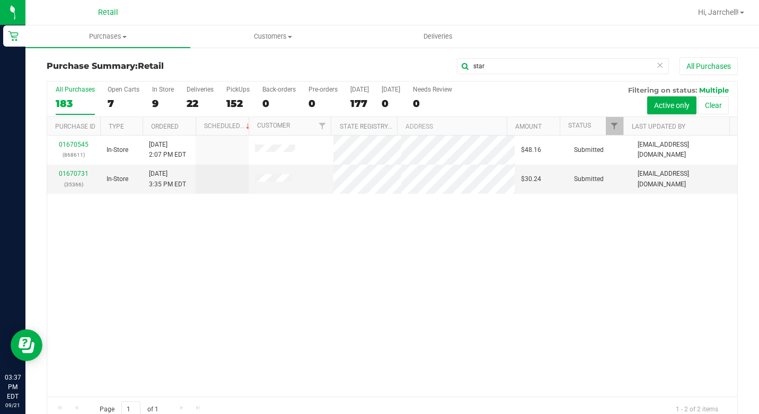
click at [407, 251] on div "01670545 (868611) In-Store [DATE] 2:07 PM EDT $48.16 Submitted [EMAIL_ADDRESS][…" at bounding box center [392, 266] width 690 height 261
click at [77, 177] on div "01670731 (35366)" at bounding box center [74, 179] width 40 height 20
click at [77, 173] on link "01670731" at bounding box center [74, 173] width 30 height 7
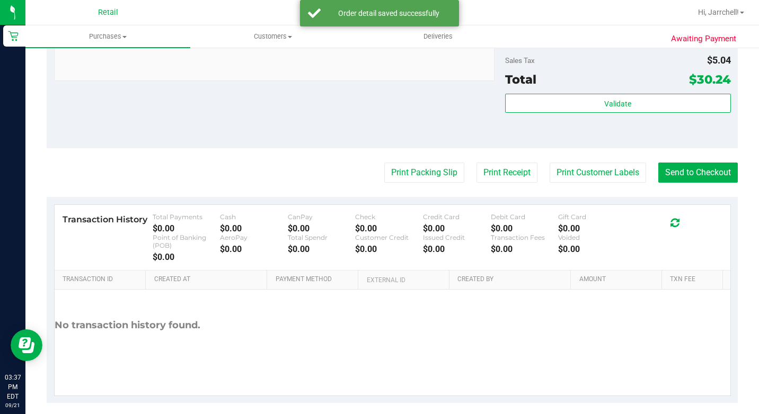
scroll to position [475, 0]
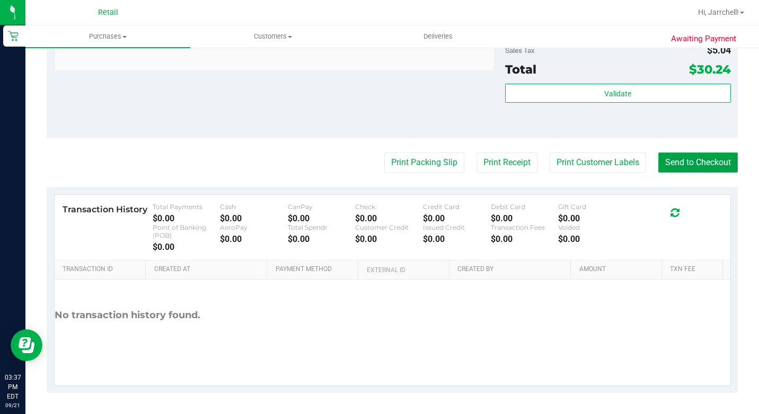
click at [715, 167] on button "Send to Checkout" at bounding box center [697, 163] width 79 height 20
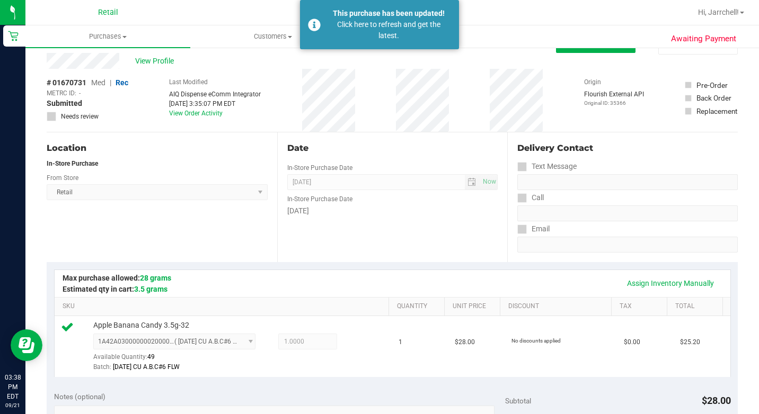
scroll to position [0, 0]
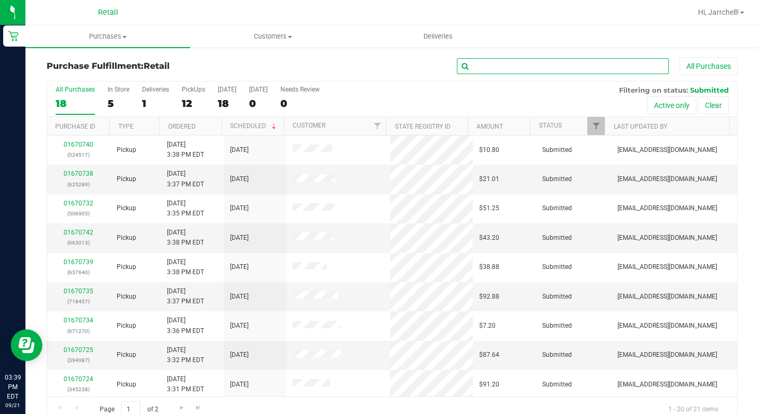
click at [572, 72] on input "text" at bounding box center [563, 66] width 212 height 16
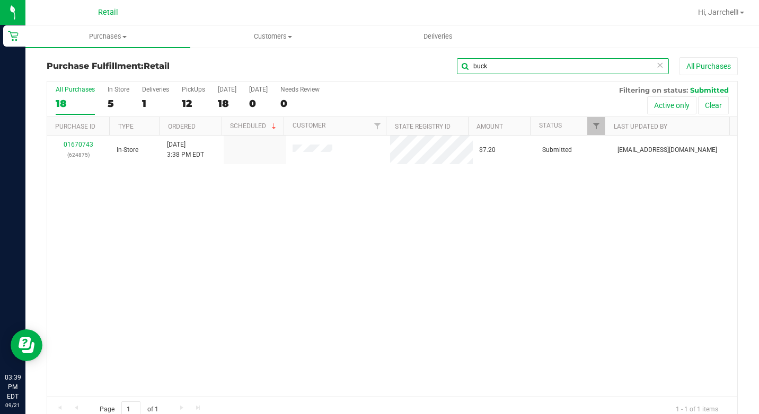
type input "buck"
drag, startPoint x: 310, startPoint y: 247, endPoint x: 214, endPoint y: 129, distance: 152.1
click at [310, 247] on div "01670743 (624875) In-Store [DATE] 3:38 PM EDT $7.20 Submitted [EMAIL_ADDRESS][D…" at bounding box center [392, 266] width 690 height 261
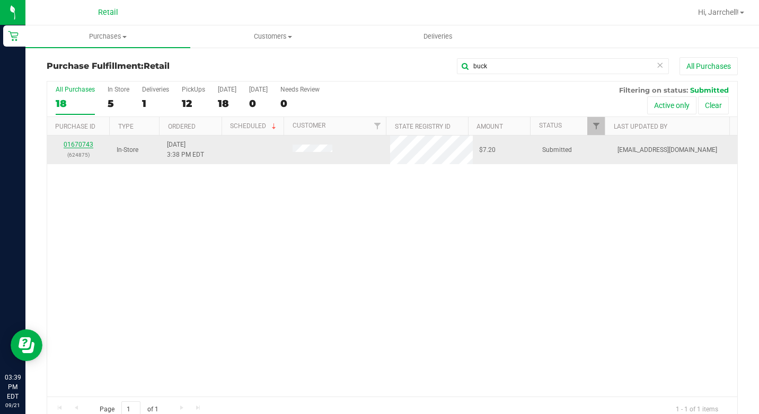
click at [81, 143] on link "01670743" at bounding box center [79, 144] width 30 height 7
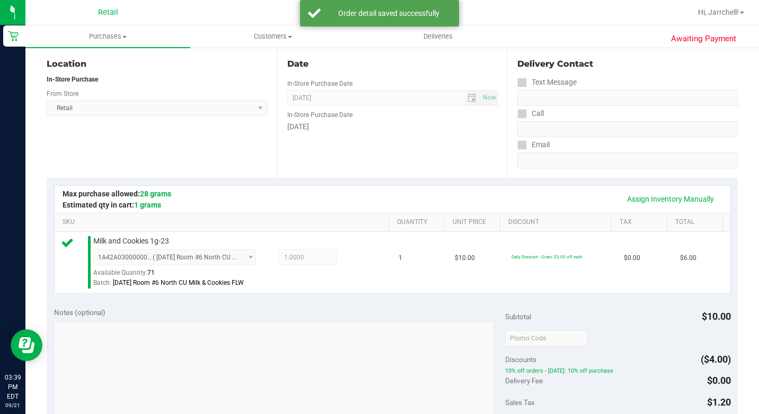
scroll to position [265, 0]
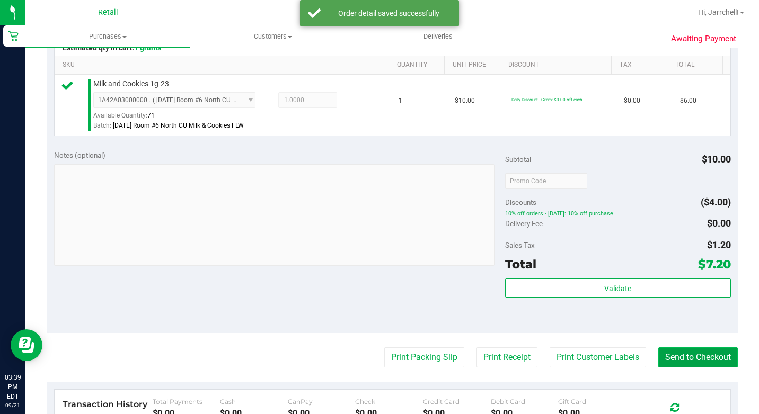
click at [710, 368] on button "Send to Checkout" at bounding box center [697, 357] width 79 height 20
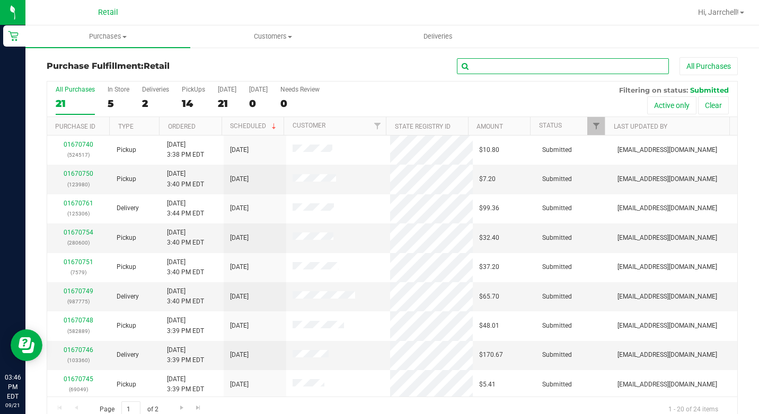
click at [610, 70] on input "text" at bounding box center [563, 66] width 212 height 16
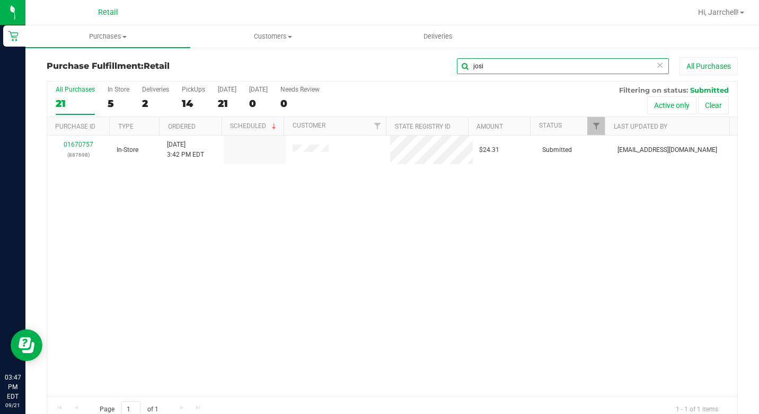
type input "josi"
click at [219, 215] on div "01670757 (887698) In-Store [DATE] 3:42 PM EDT $24.31 Submitted [EMAIL_ADDRESS][…" at bounding box center [392, 266] width 690 height 261
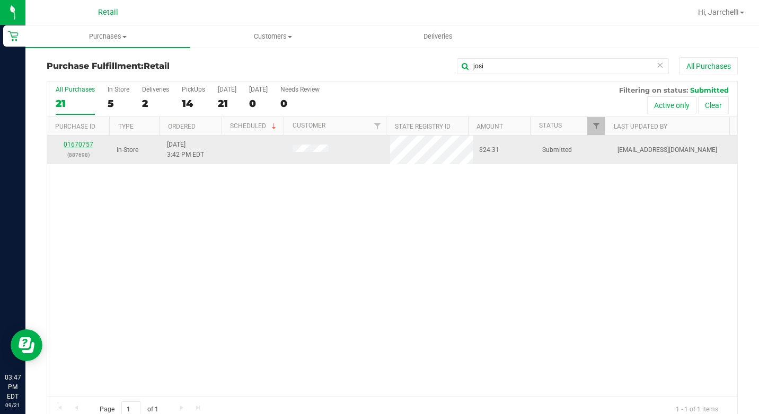
click at [81, 144] on link "01670757" at bounding box center [79, 144] width 30 height 7
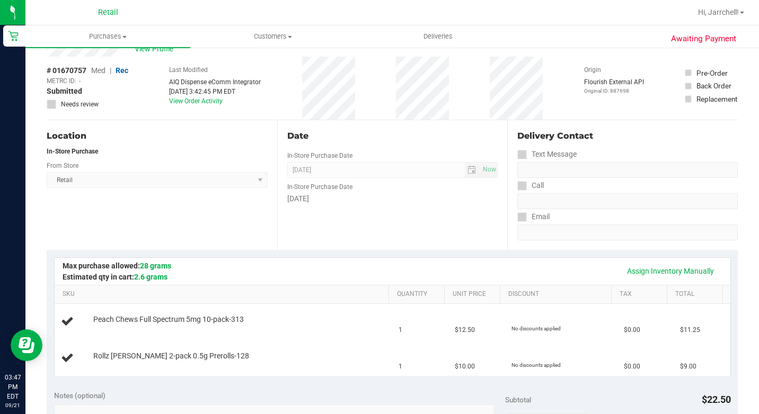
scroll to position [53, 0]
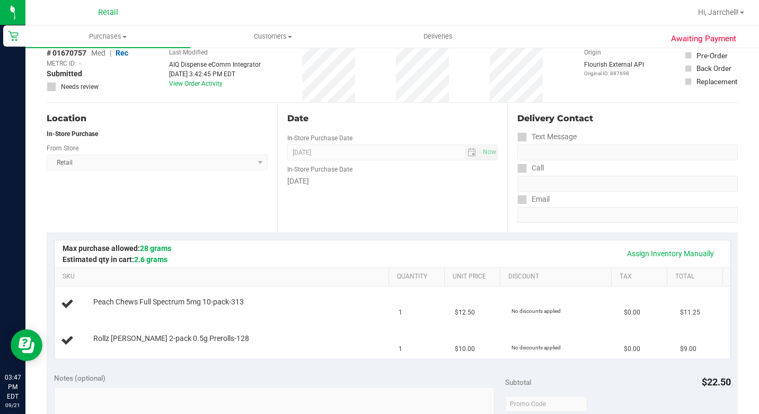
click at [390, 124] on div "Date" at bounding box center [392, 118] width 211 height 13
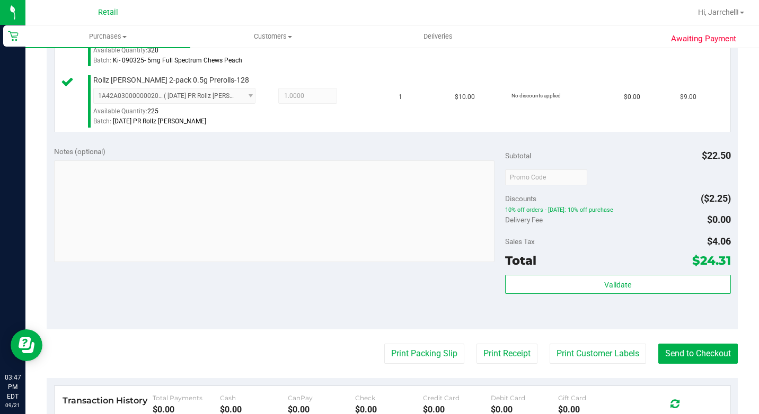
scroll to position [550, 0]
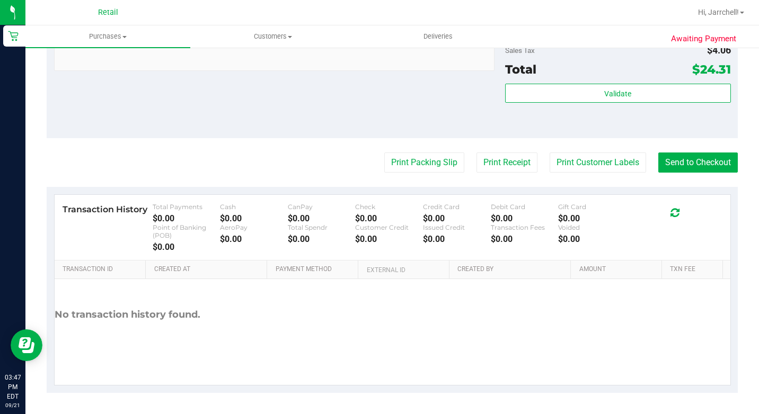
drag, startPoint x: 409, startPoint y: 97, endPoint x: 448, endPoint y: 99, distance: 38.2
click at [411, 97] on div "Notes (optional) Subtotal $22.50 Discounts ($2.25) 10% off orders - [DATE]: 10%…" at bounding box center [392, 43] width 691 height 191
click at [715, 167] on button "Send to Checkout" at bounding box center [697, 163] width 79 height 20
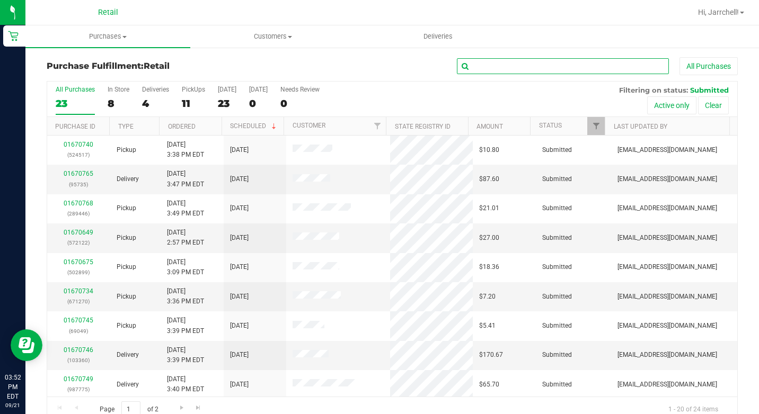
click at [546, 65] on input "text" at bounding box center [563, 66] width 212 height 16
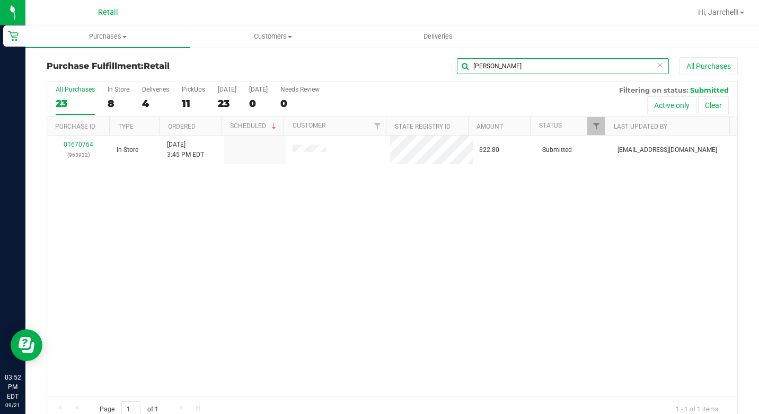
type input "[PERSON_NAME]"
drag, startPoint x: 385, startPoint y: 256, endPoint x: 375, endPoint y: 249, distance: 12.5
click at [384, 256] on div "01670764 (963932) In-Store [DATE] 3:45 PM EDT $22.80 Submitted [EMAIL_ADDRESS][…" at bounding box center [392, 266] width 690 height 261
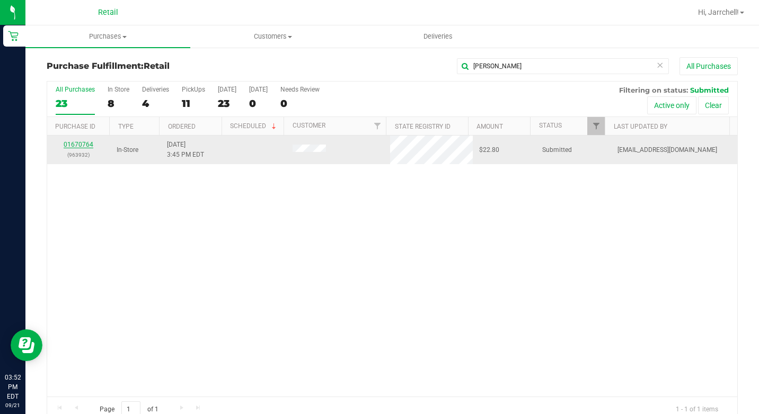
click at [87, 141] on link "01670764" at bounding box center [79, 144] width 30 height 7
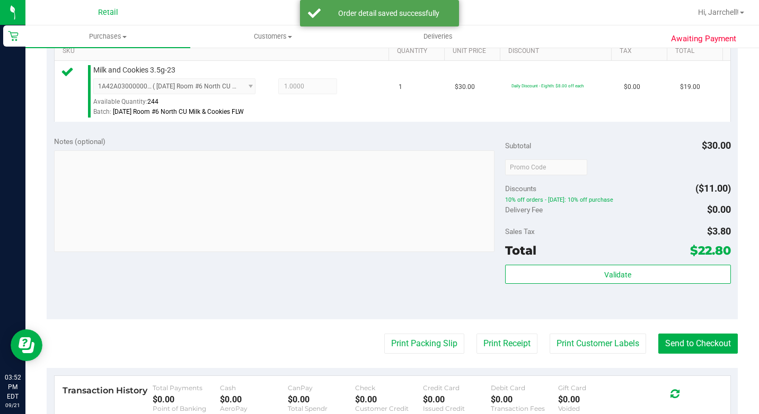
scroll to position [318, 0]
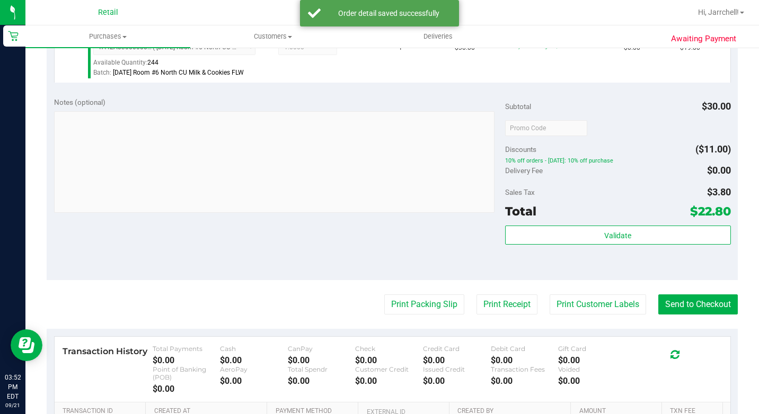
click at [264, 247] on div "Notes (optional) Subtotal $30.00 Discounts ($11.00) 10% off orders - [DATE]: 10…" at bounding box center [392, 185] width 691 height 191
click at [706, 315] on button "Send to Checkout" at bounding box center [697, 305] width 79 height 20
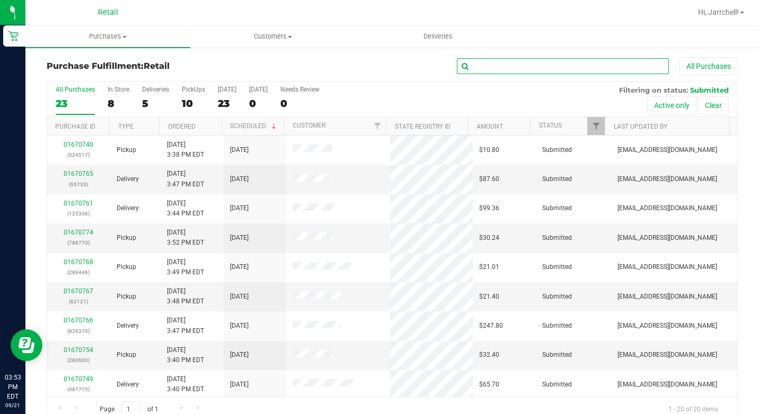
click at [555, 67] on input "text" at bounding box center [563, 66] width 212 height 16
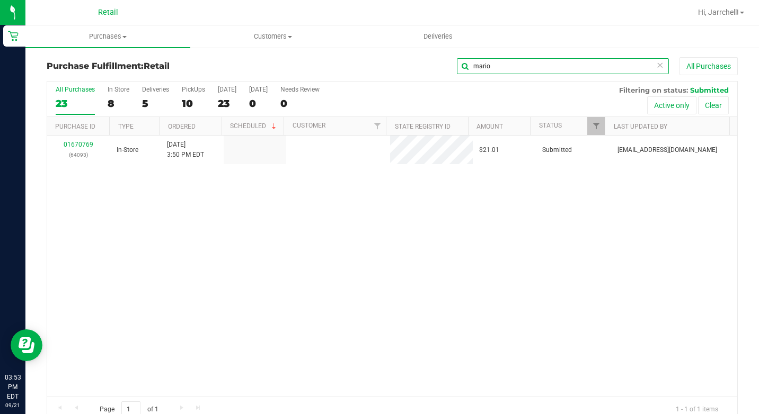
type input "mario"
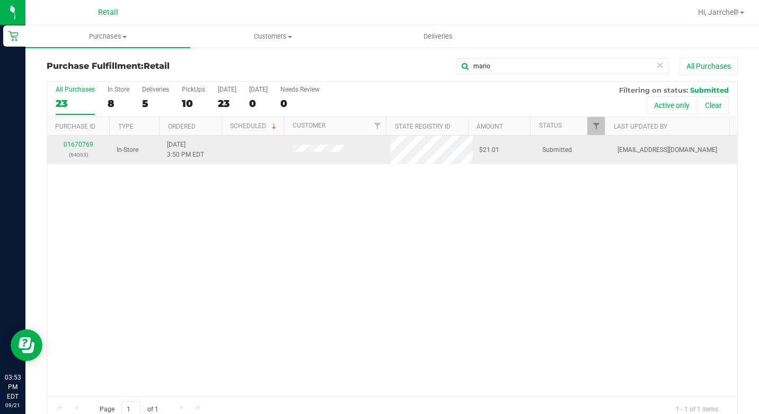
drag, startPoint x: 304, startPoint y: 228, endPoint x: 184, endPoint y: 149, distance: 143.2
click at [303, 228] on div "01670769 (64093) In-Store [DATE] 3:50 PM EDT $21.01 Submitted [EMAIL_ADDRESS][D…" at bounding box center [392, 266] width 690 height 261
click at [77, 145] on link "01670769" at bounding box center [79, 144] width 30 height 7
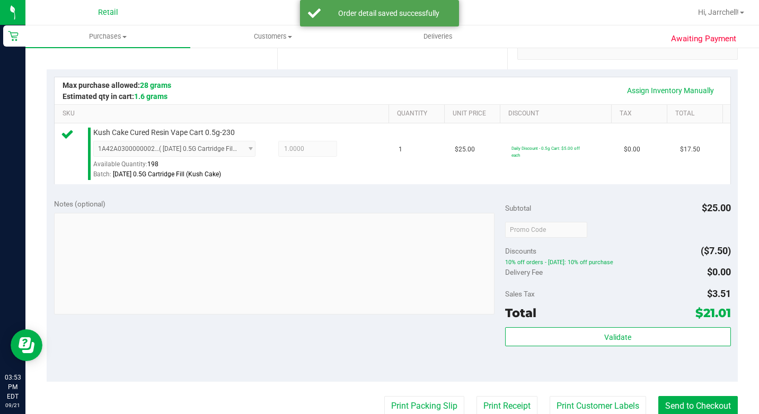
scroll to position [265, 0]
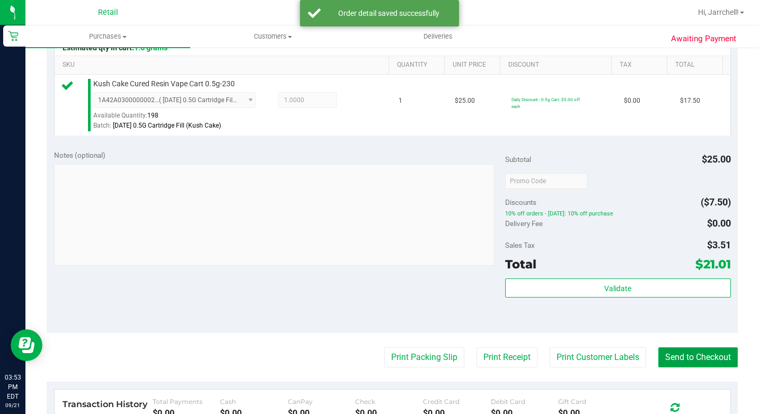
click at [679, 368] on button "Send to Checkout" at bounding box center [697, 357] width 79 height 20
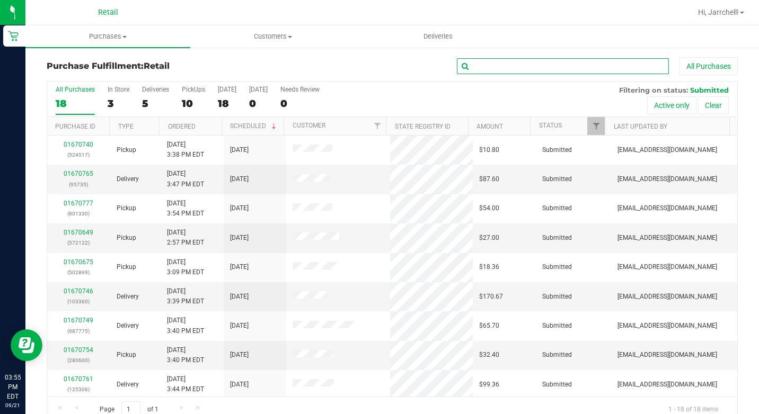
click at [549, 65] on input "text" at bounding box center [563, 66] width 212 height 16
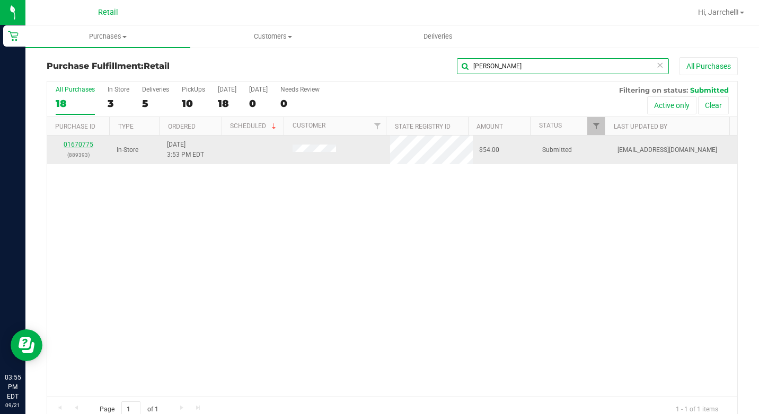
type input "[PERSON_NAME]"
click at [87, 141] on link "01670775" at bounding box center [79, 144] width 30 height 7
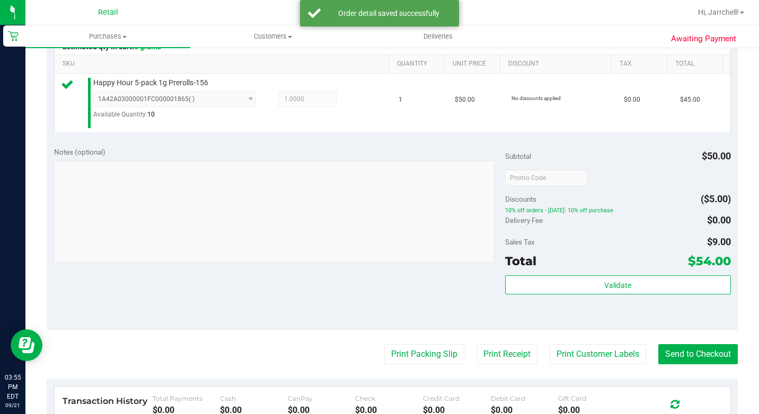
scroll to position [318, 0]
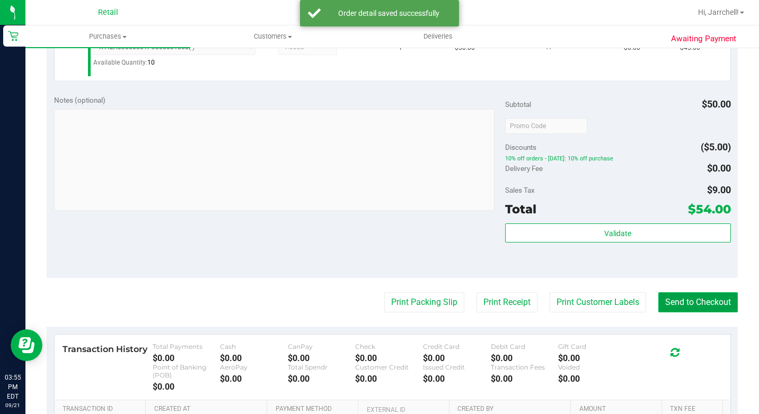
click at [665, 311] on button "Send to Checkout" at bounding box center [697, 302] width 79 height 20
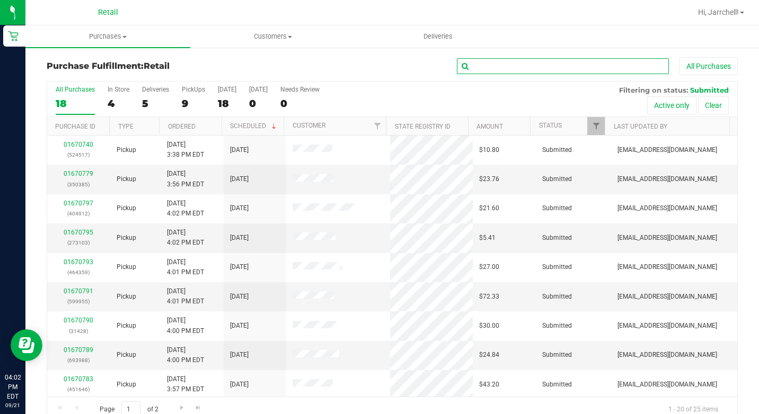
click at [605, 66] on input "text" at bounding box center [563, 66] width 212 height 16
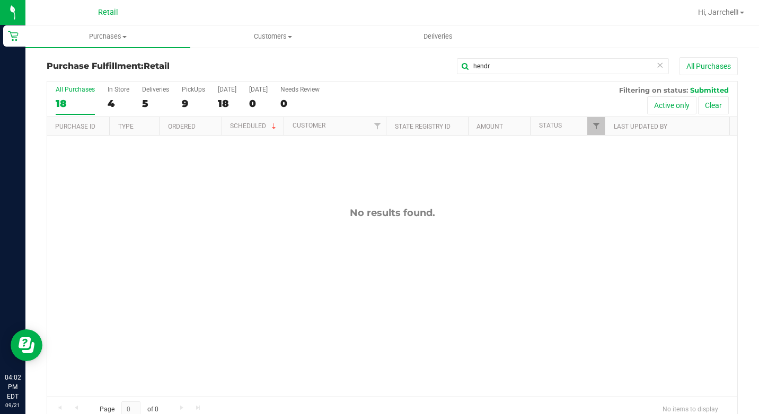
click at [320, 227] on div "No results found." at bounding box center [392, 302] width 690 height 333
click at [517, 66] on input "hendr" at bounding box center [563, 66] width 212 height 16
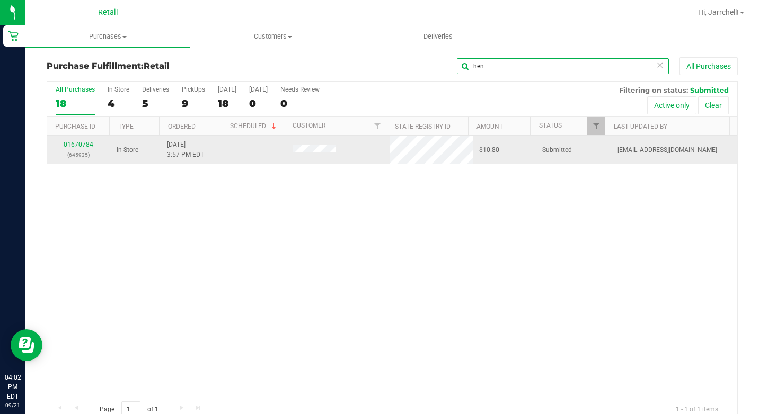
type input "hen"
click at [75, 149] on div "01670784 (645935)" at bounding box center [79, 150] width 50 height 20
click at [65, 147] on link "01670784" at bounding box center [79, 144] width 30 height 7
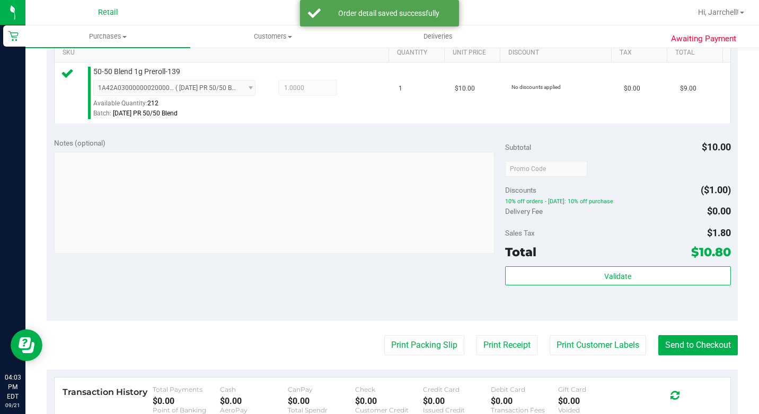
scroll to position [371, 0]
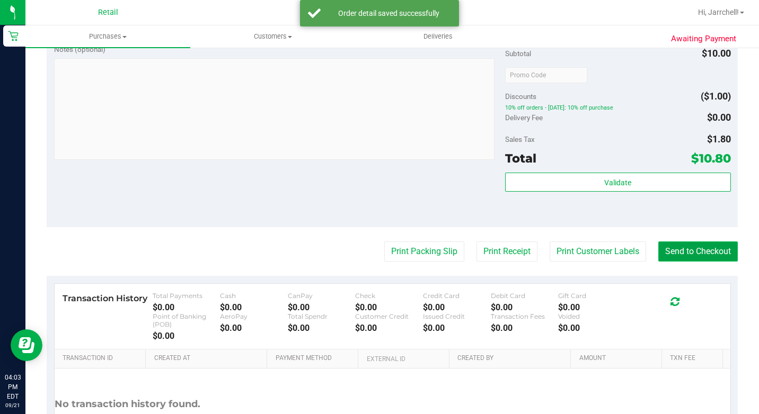
click at [701, 262] on button "Send to Checkout" at bounding box center [697, 252] width 79 height 20
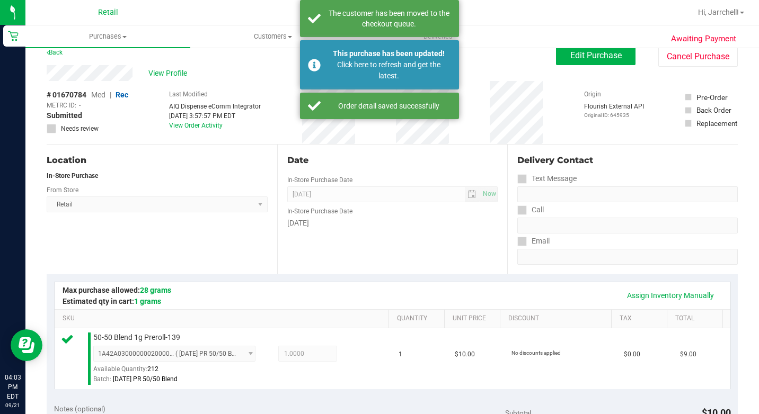
scroll to position [0, 0]
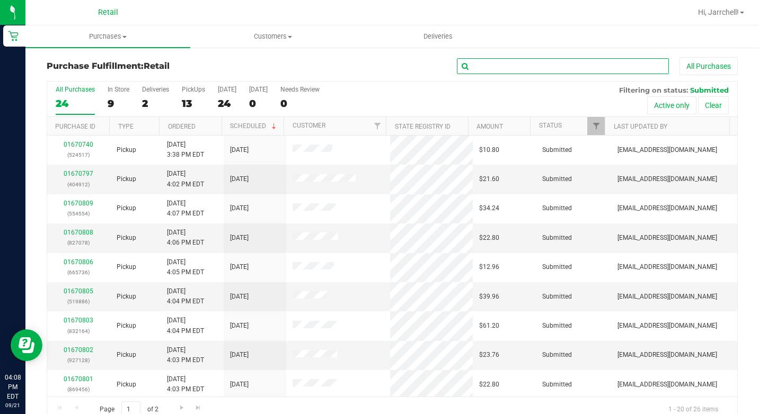
drag, startPoint x: 510, startPoint y: 69, endPoint x: 535, endPoint y: 55, distance: 29.0
click at [509, 67] on input "text" at bounding box center [563, 66] width 212 height 16
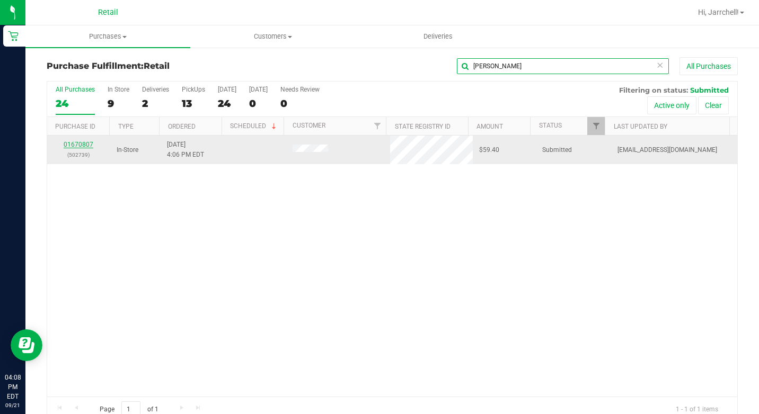
type input "[PERSON_NAME]"
click at [78, 142] on link "01670807" at bounding box center [79, 144] width 30 height 7
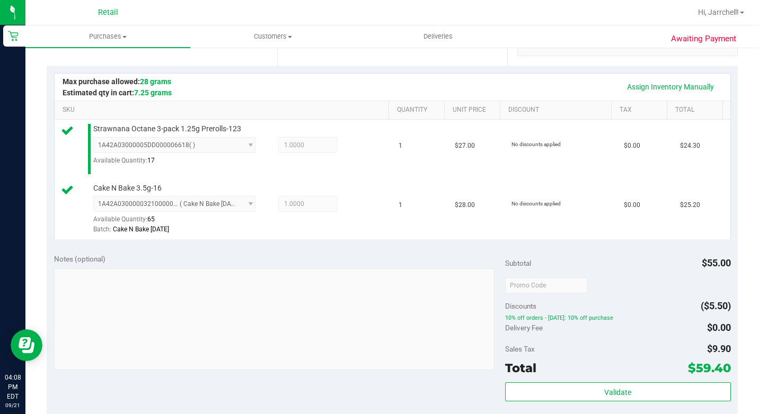
scroll to position [318, 0]
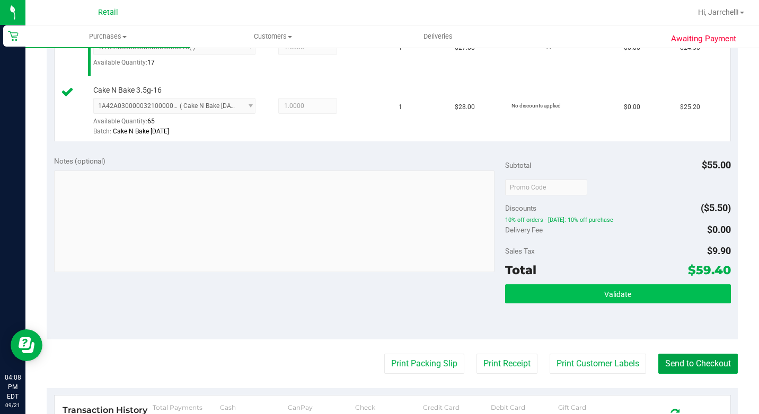
drag, startPoint x: 682, startPoint y: 402, endPoint x: 539, endPoint y: 329, distance: 159.9
click at [682, 374] on button "Send to Checkout" at bounding box center [697, 364] width 79 height 20
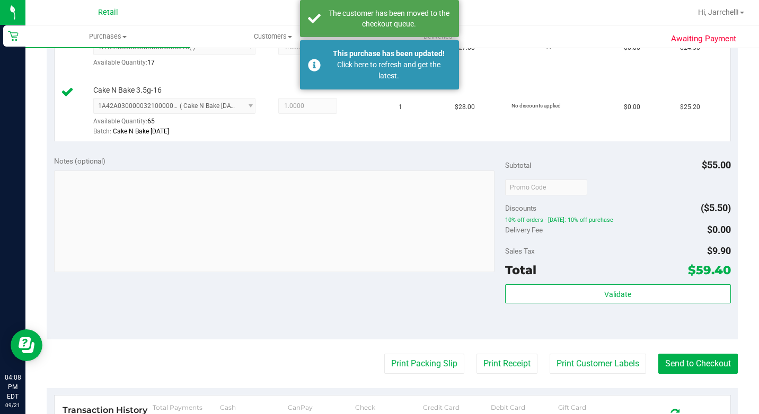
scroll to position [262, 0]
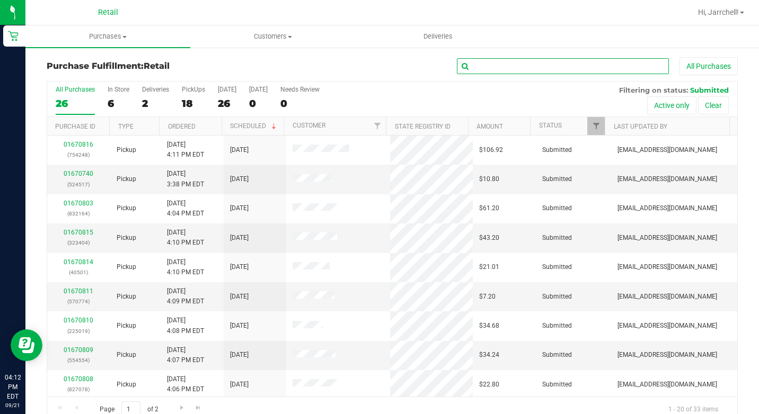
click at [492, 64] on input "text" at bounding box center [563, 66] width 212 height 16
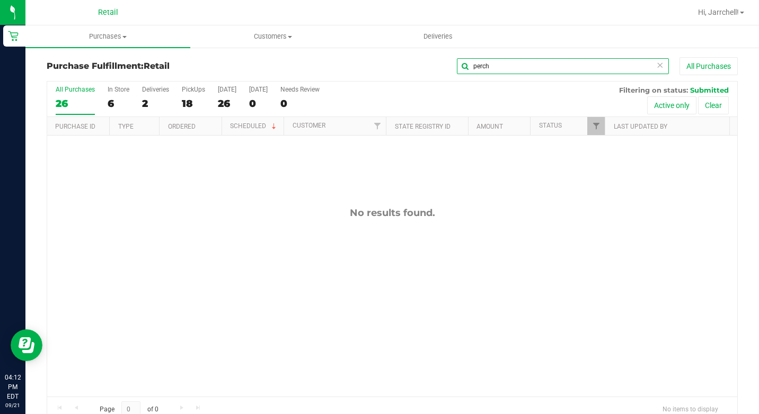
type input "perch"
click at [175, 235] on div "No results found." at bounding box center [392, 302] width 690 height 333
click at [555, 65] on input "perch" at bounding box center [563, 66] width 212 height 16
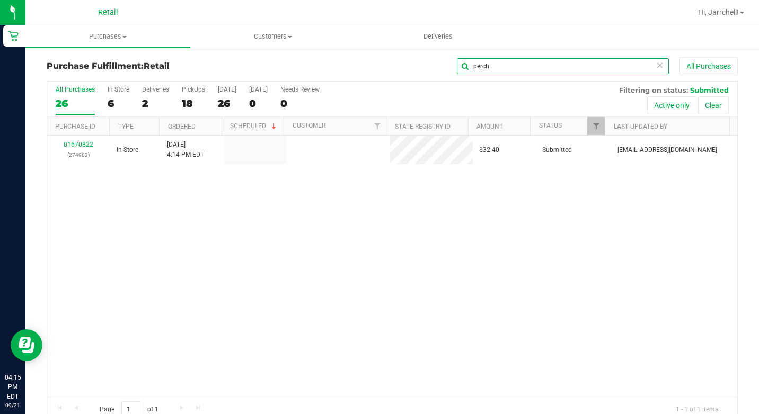
click at [492, 68] on input "perch" at bounding box center [563, 66] width 212 height 16
click at [369, 240] on div "01670822 (274903) In-Store [DATE] 4:14 PM EDT $32.40 Submitted [EMAIL_ADDRESS][…" at bounding box center [392, 266] width 690 height 261
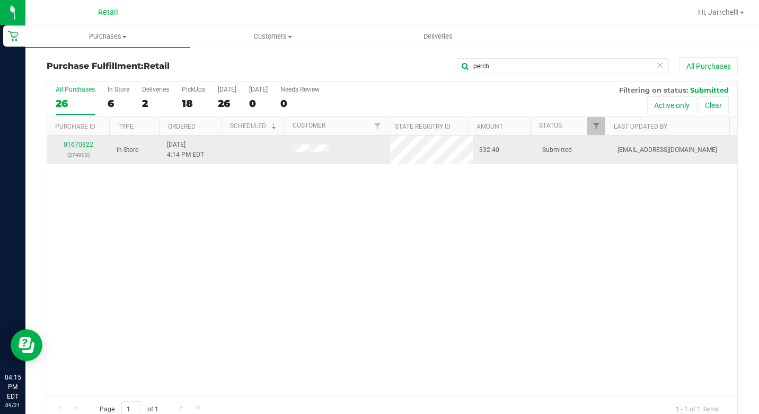
click at [78, 142] on link "01670822" at bounding box center [79, 144] width 30 height 7
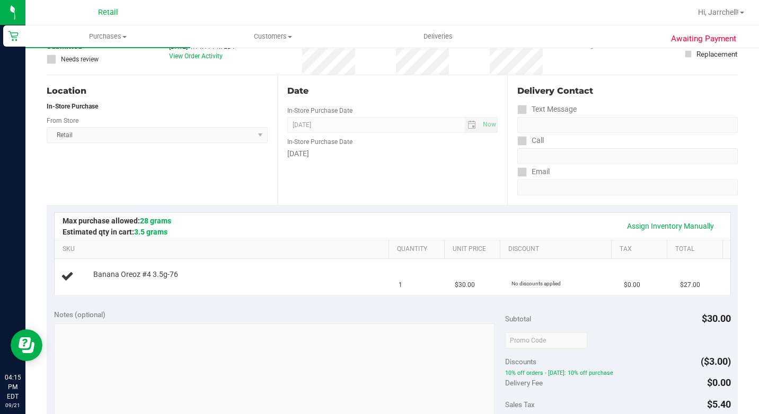
scroll to position [106, 0]
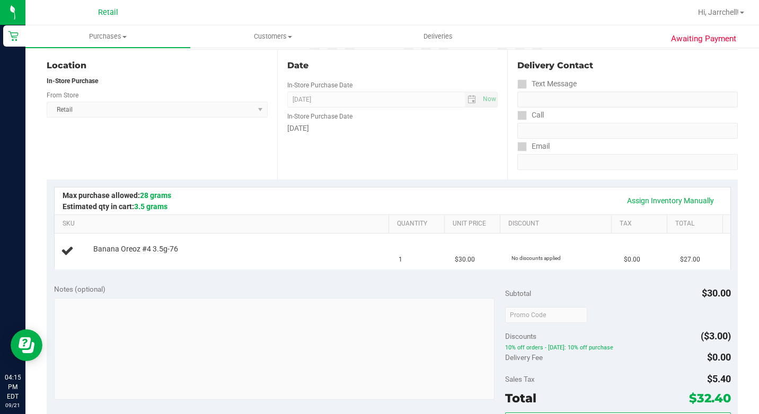
click at [510, 141] on div "Delivery Contact Text Message Call Email" at bounding box center [622, 115] width 230 height 130
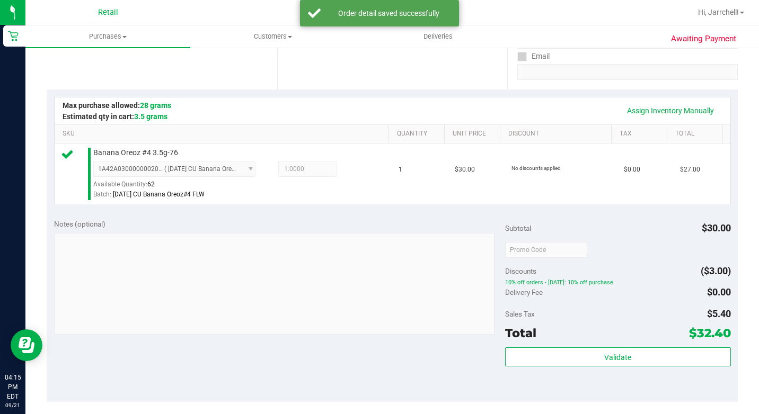
scroll to position [318, 0]
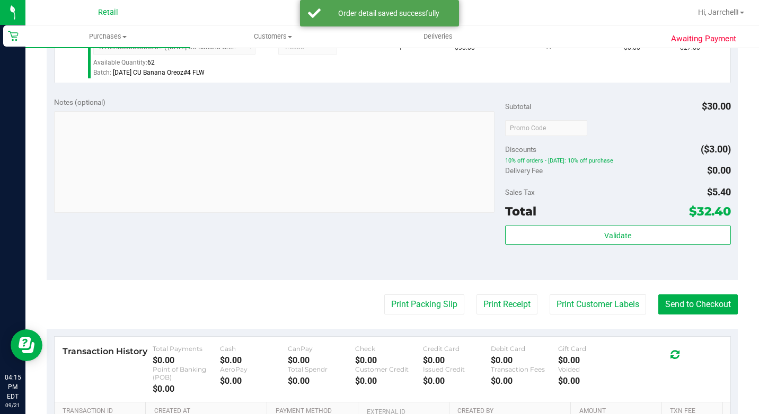
click at [367, 236] on div "Notes (optional) Subtotal $30.00 Discounts ($3.00) 10% off orders - [DATE]: 10%…" at bounding box center [392, 185] width 691 height 191
click at [709, 315] on button "Send to Checkout" at bounding box center [697, 305] width 79 height 20
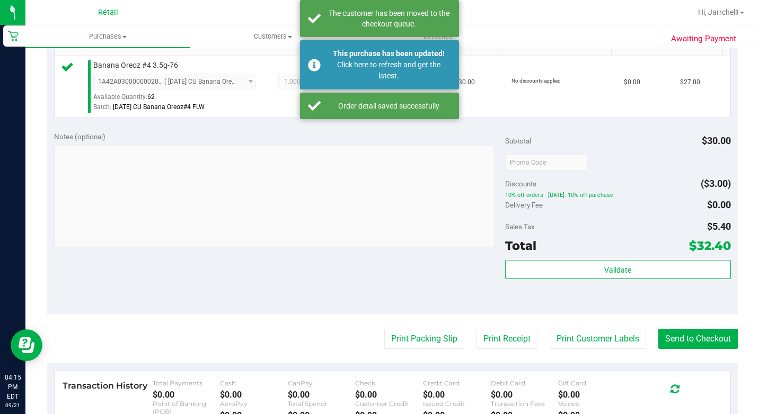
scroll to position [265, 0]
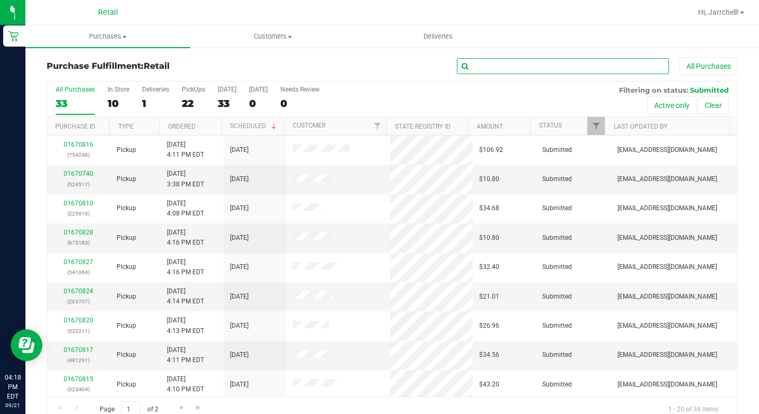
click at [569, 70] on input "text" at bounding box center [563, 66] width 212 height 16
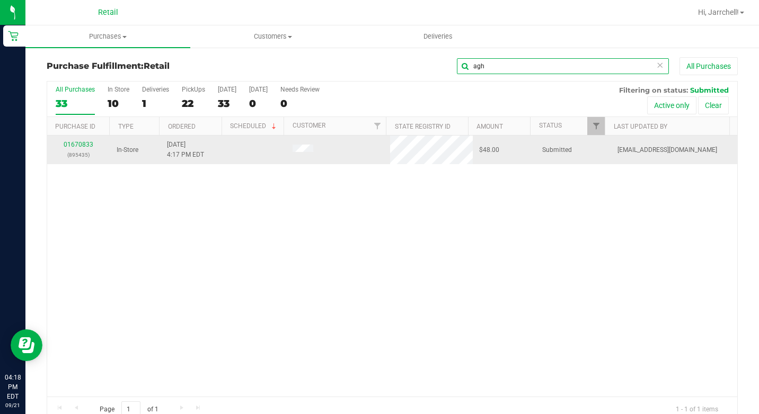
type input "agh"
click at [248, 217] on div "01670833 (895435) In-Store [DATE] 4:17 PM EDT $48.00 Submitted [EMAIL_ADDRESS][…" at bounding box center [392, 266] width 690 height 261
click at [67, 146] on link "01670833" at bounding box center [79, 144] width 30 height 7
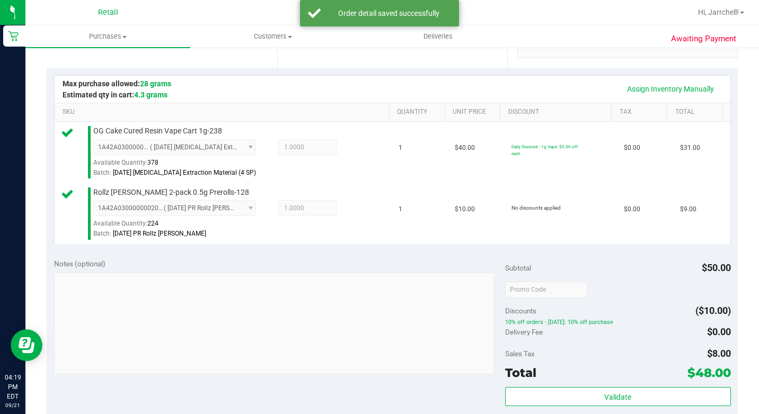
scroll to position [318, 0]
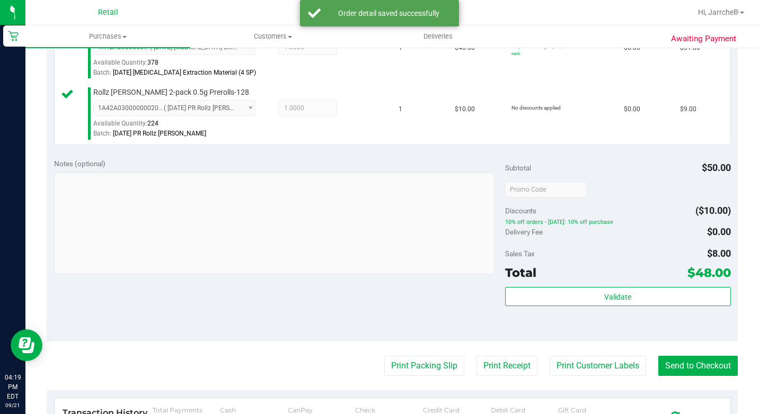
drag, startPoint x: 267, startPoint y: 186, endPoint x: 584, endPoint y: 239, distance: 321.1
click at [282, 169] on div "Notes (optional)" at bounding box center [279, 163] width 451 height 11
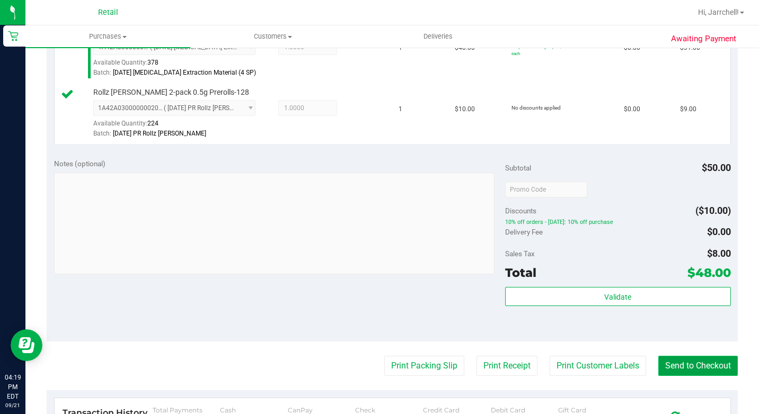
click at [691, 376] on button "Send to Checkout" at bounding box center [697, 366] width 79 height 20
click at [417, 311] on div "Notes (optional) Subtotal $50.00 Discounts ($10.00) 10% off orders - [DATE]: 10…" at bounding box center [392, 246] width 691 height 191
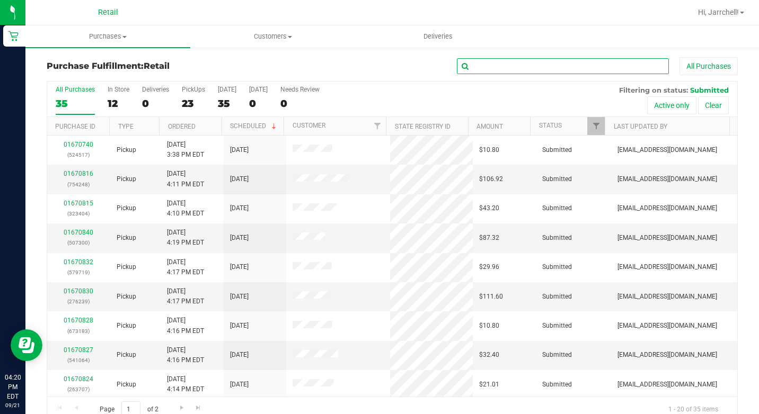
click at [555, 67] on input "text" at bounding box center [563, 66] width 212 height 16
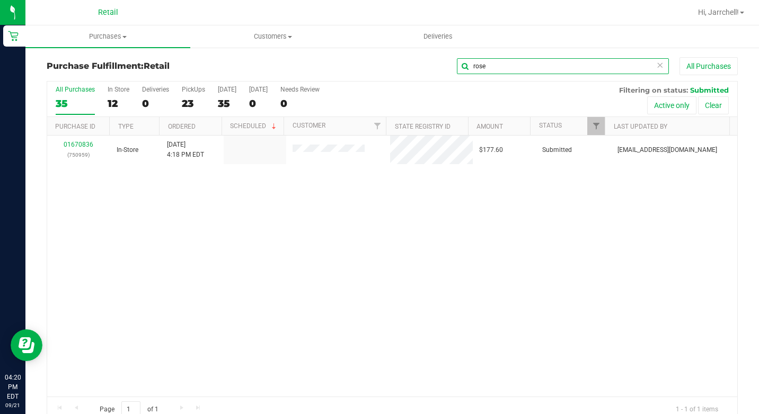
type input "rose"
drag, startPoint x: 333, startPoint y: 206, endPoint x: 164, endPoint y: 179, distance: 170.6
click at [332, 207] on div "01670836 (750959) In-Store [DATE] 4:18 PM EDT $177.60 Submitted [EMAIL_ADDRESS]…" at bounding box center [392, 266] width 690 height 261
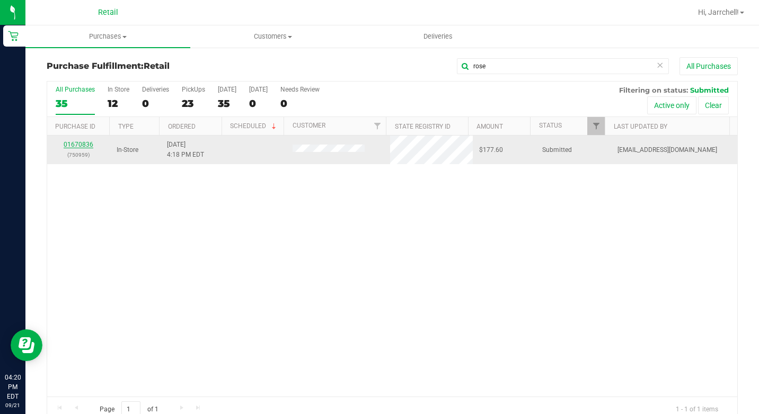
click at [84, 145] on link "01670836" at bounding box center [79, 144] width 30 height 7
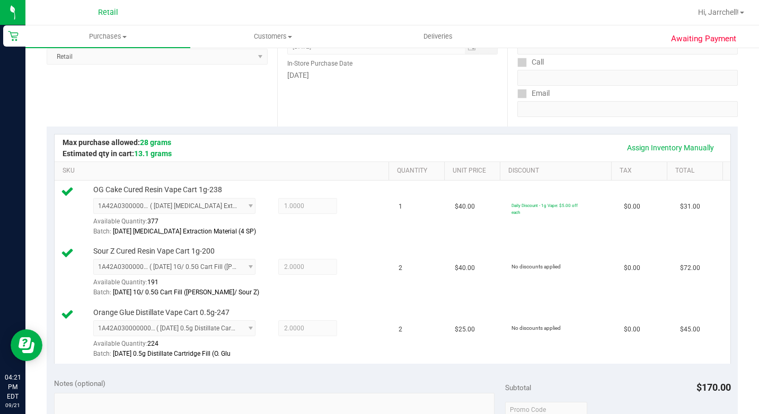
scroll to position [424, 0]
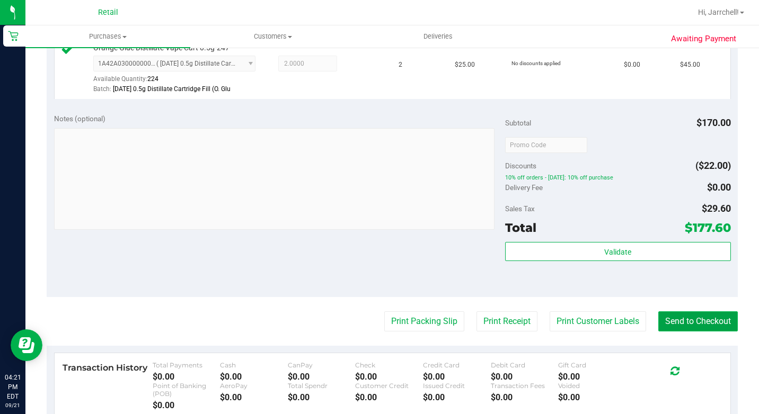
click at [671, 332] on button "Send to Checkout" at bounding box center [697, 321] width 79 height 20
